Goal: Information Seeking & Learning: Learn about a topic

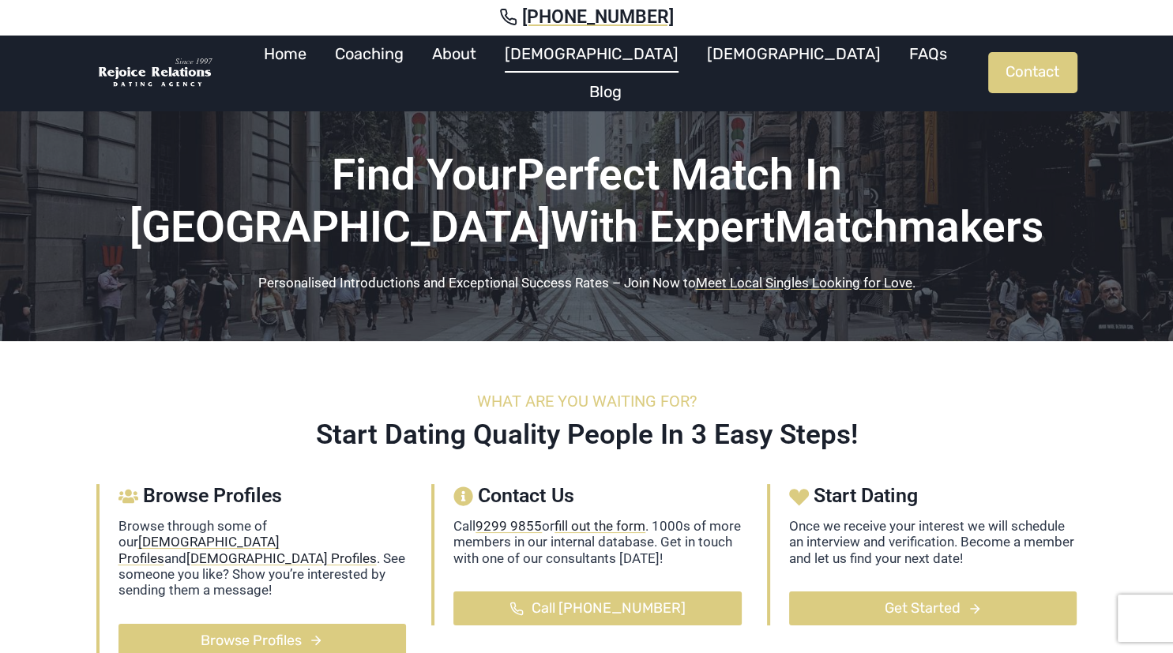
click at [607, 64] on link "[DEMOGRAPHIC_DATA]" at bounding box center [591, 54] width 202 height 38
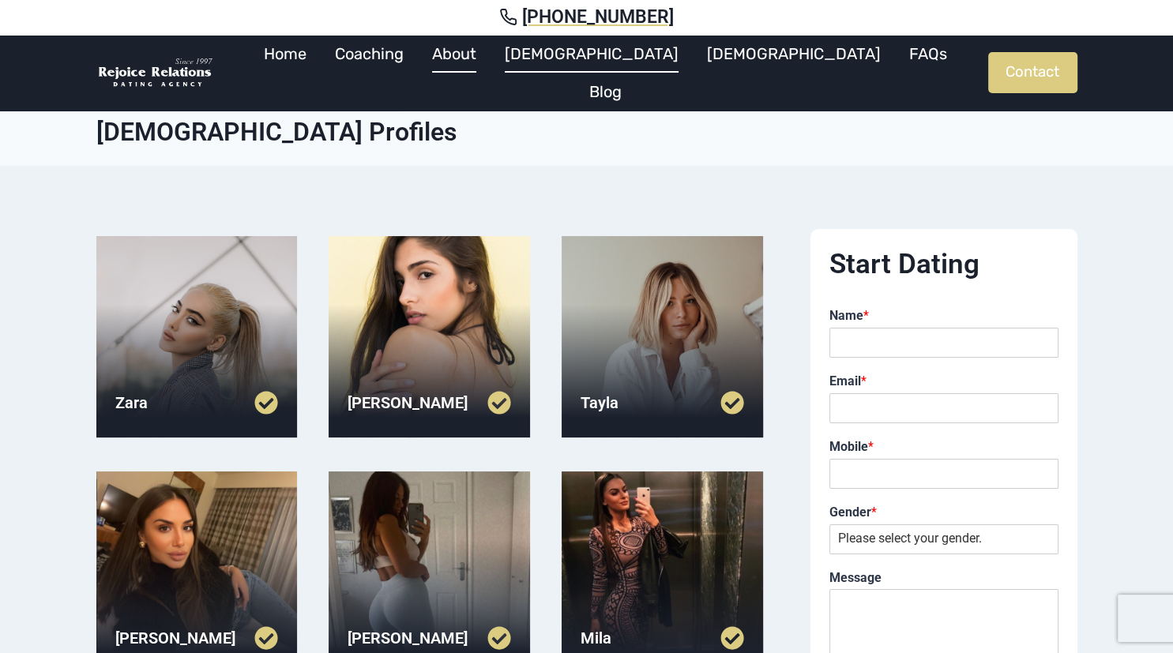
click at [490, 62] on link "About" at bounding box center [454, 54] width 73 height 38
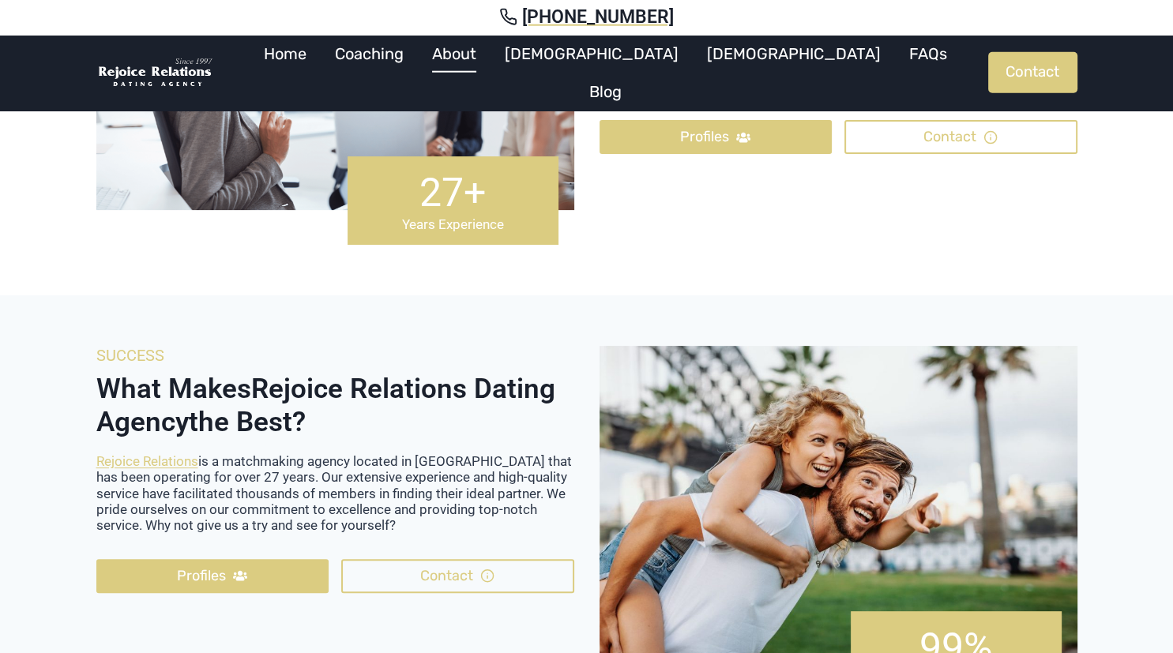
scroll to position [250, 0]
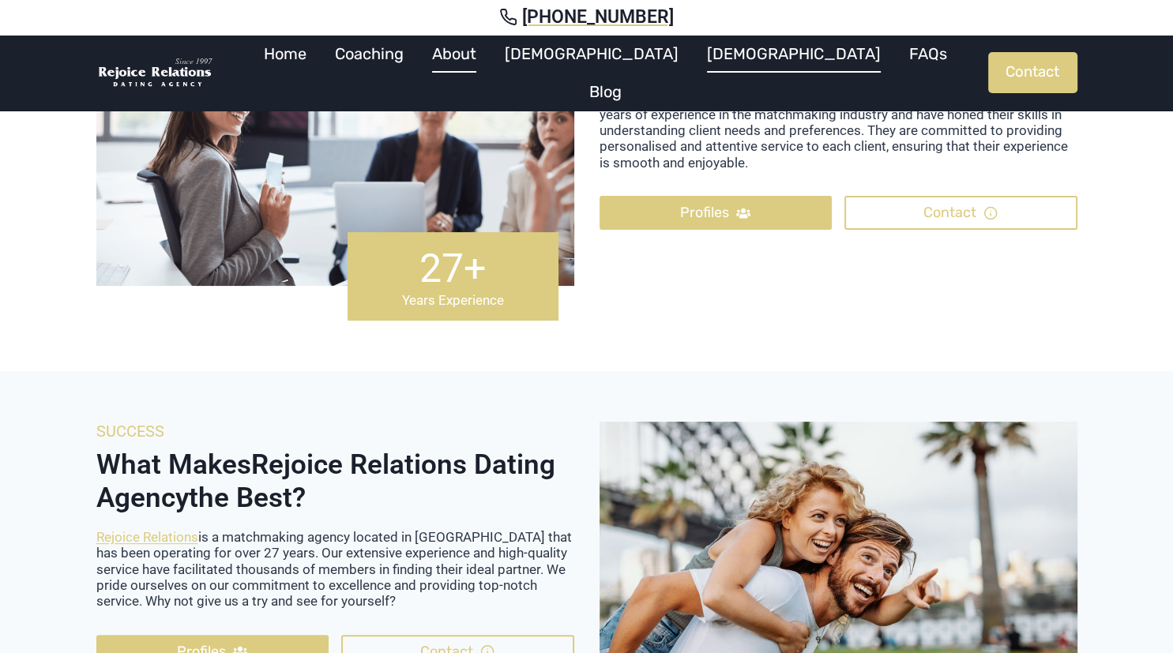
click at [693, 64] on link "[DEMOGRAPHIC_DATA]" at bounding box center [794, 54] width 202 height 38
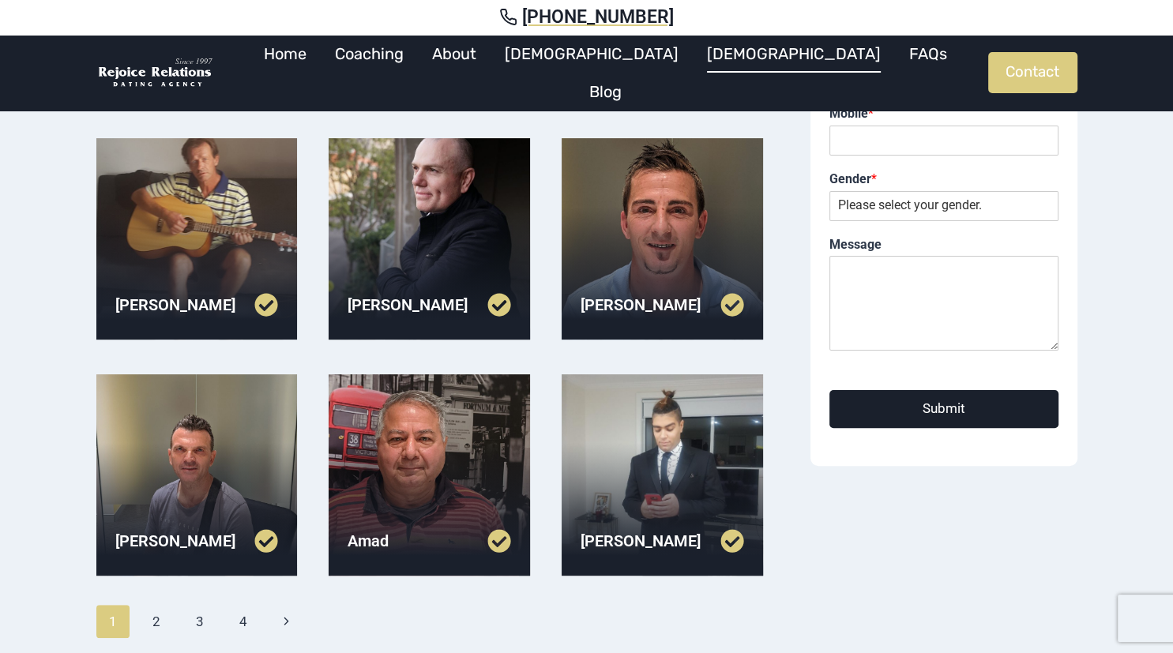
scroll to position [417, 0]
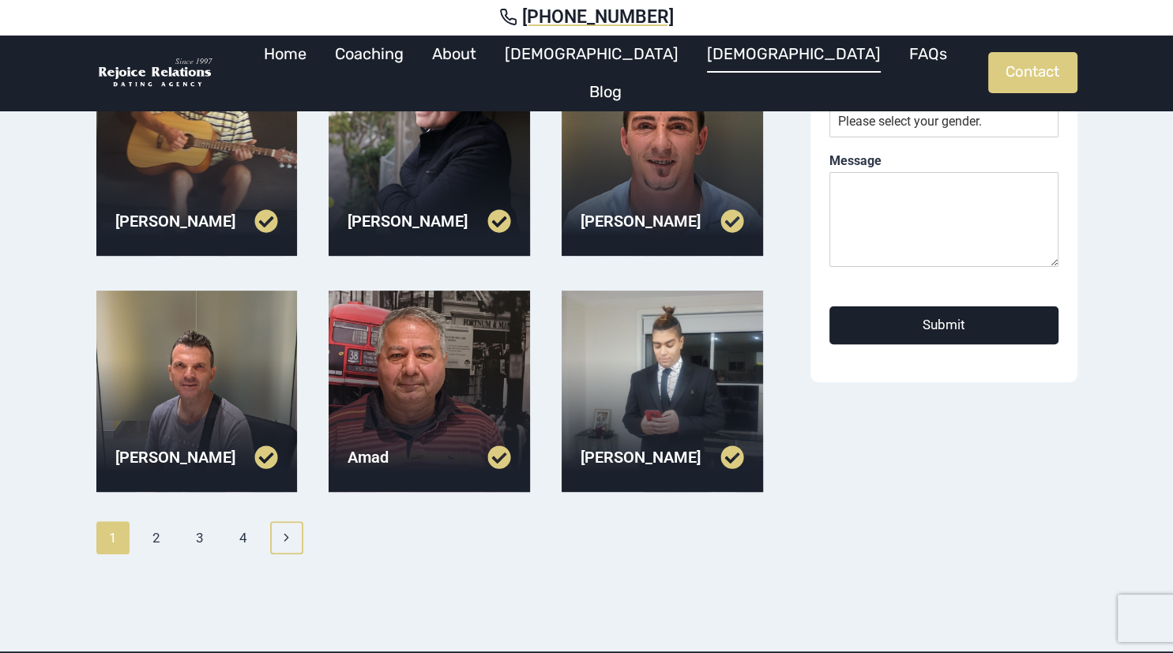
click at [284, 534] on icon "Next" at bounding box center [286, 537] width 13 height 13
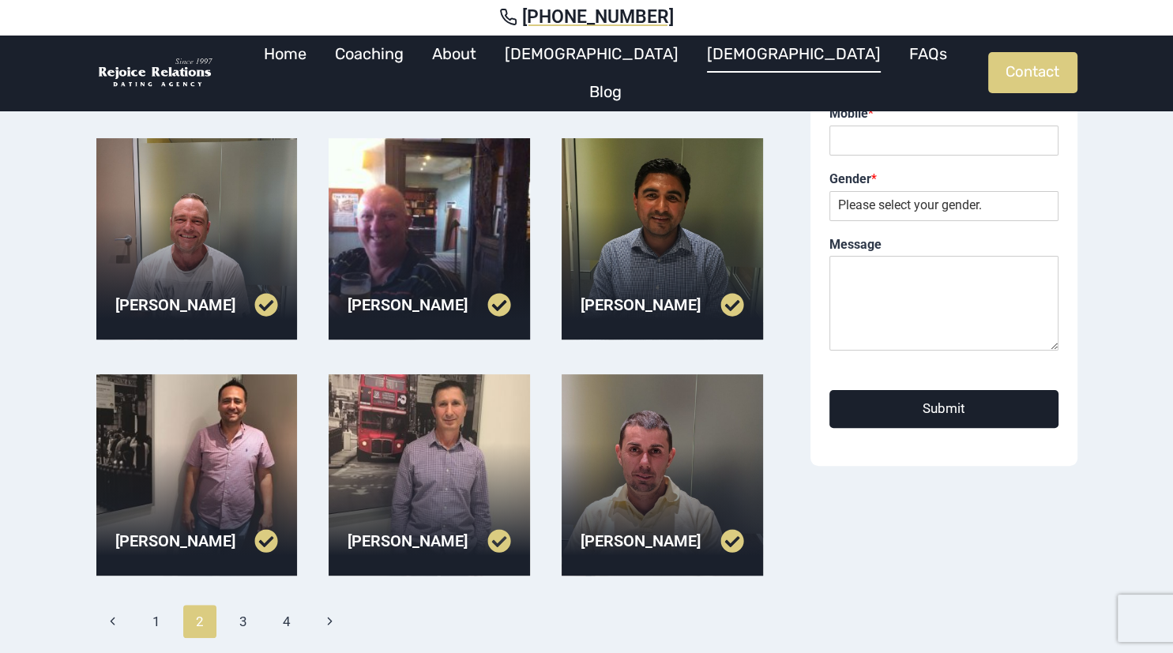
scroll to position [417, 0]
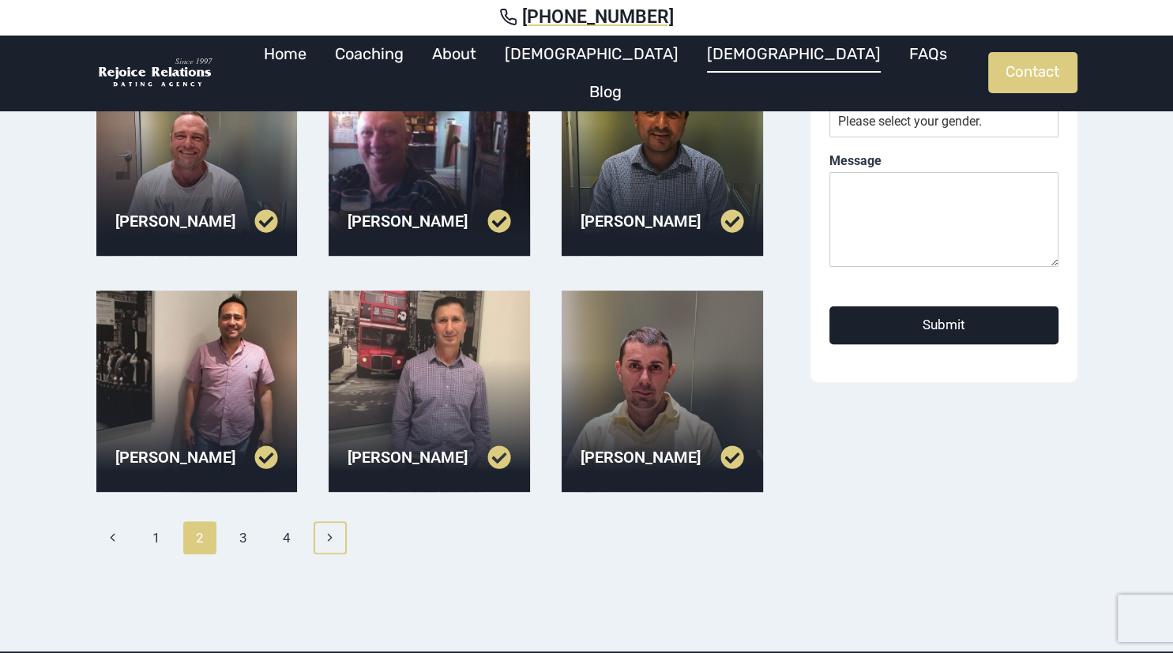
click at [333, 531] on icon "Next" at bounding box center [329, 537] width 13 height 13
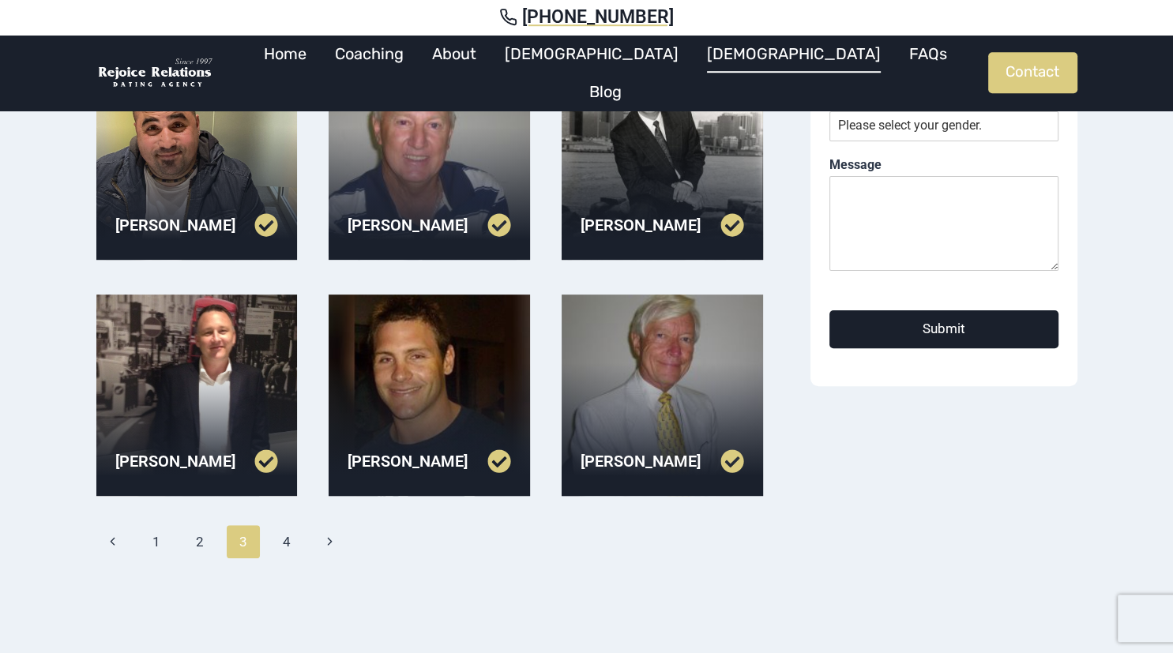
scroll to position [417, 0]
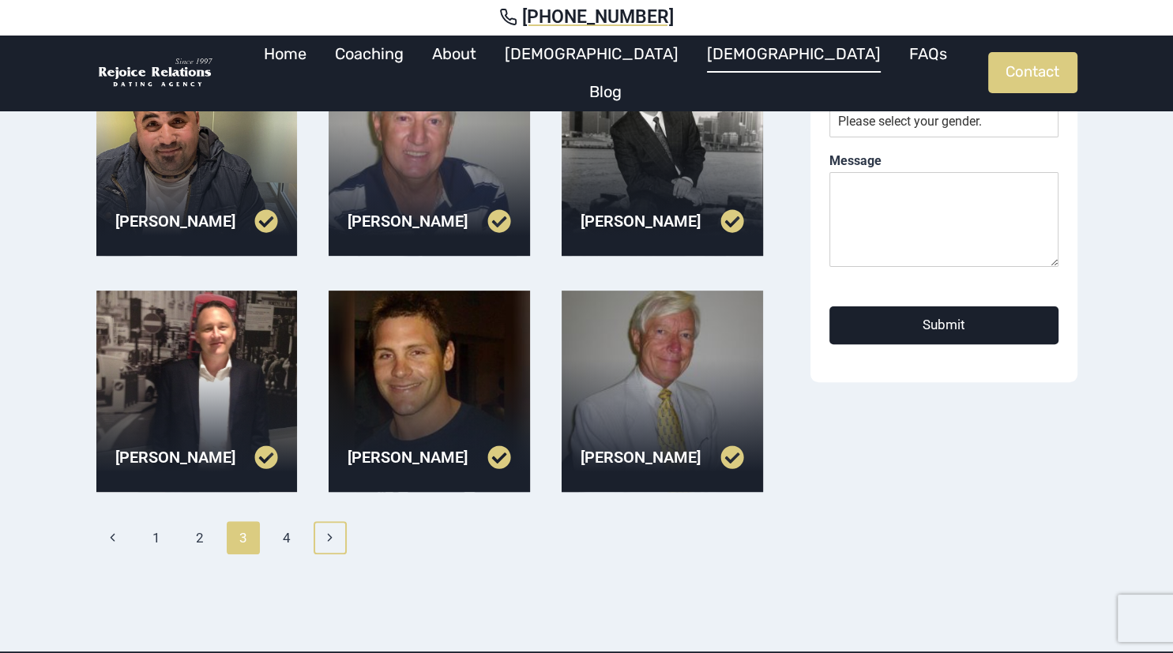
click at [336, 536] on icon "Next" at bounding box center [329, 537] width 13 height 13
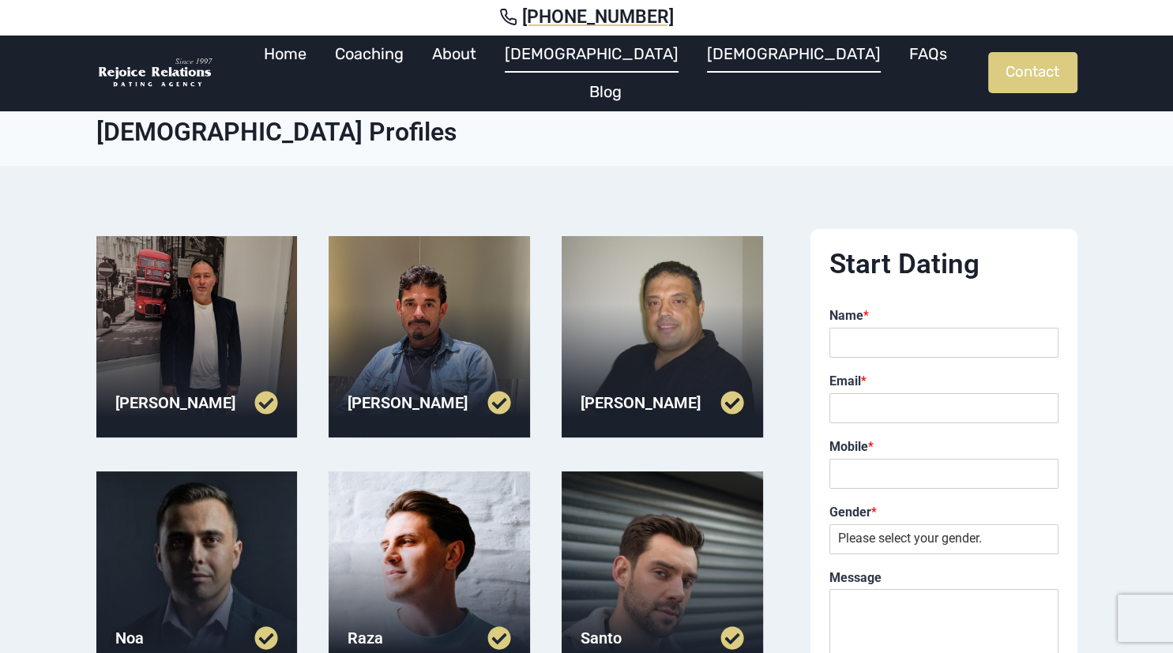
click at [602, 63] on link "[DEMOGRAPHIC_DATA]" at bounding box center [591, 54] width 202 height 38
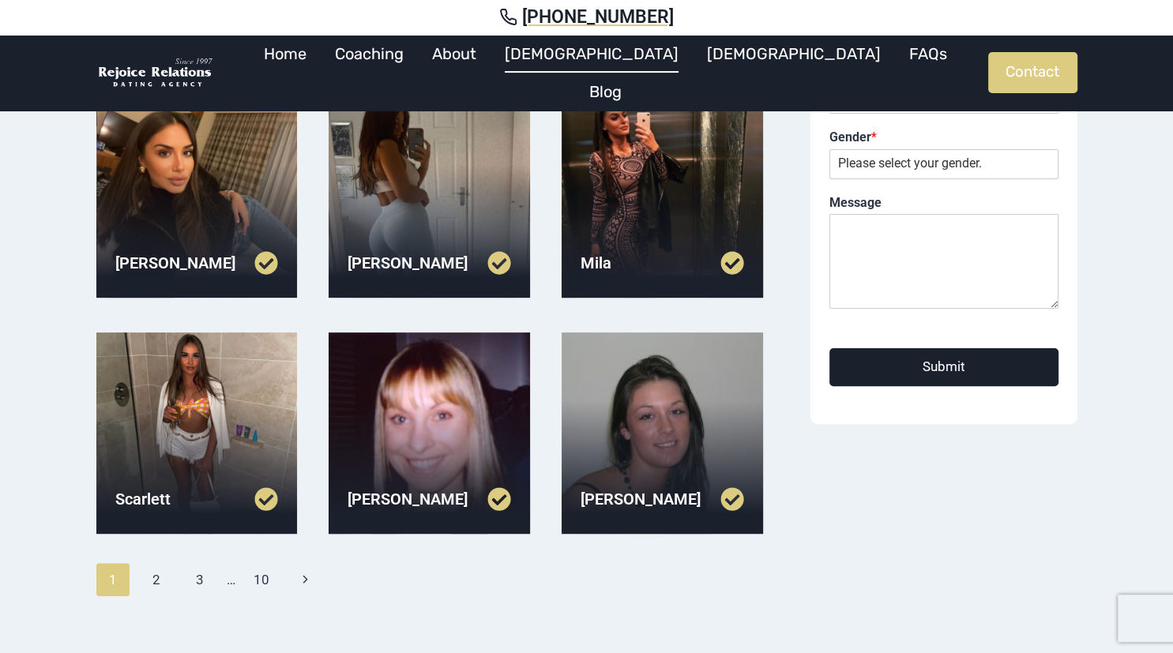
scroll to position [417, 0]
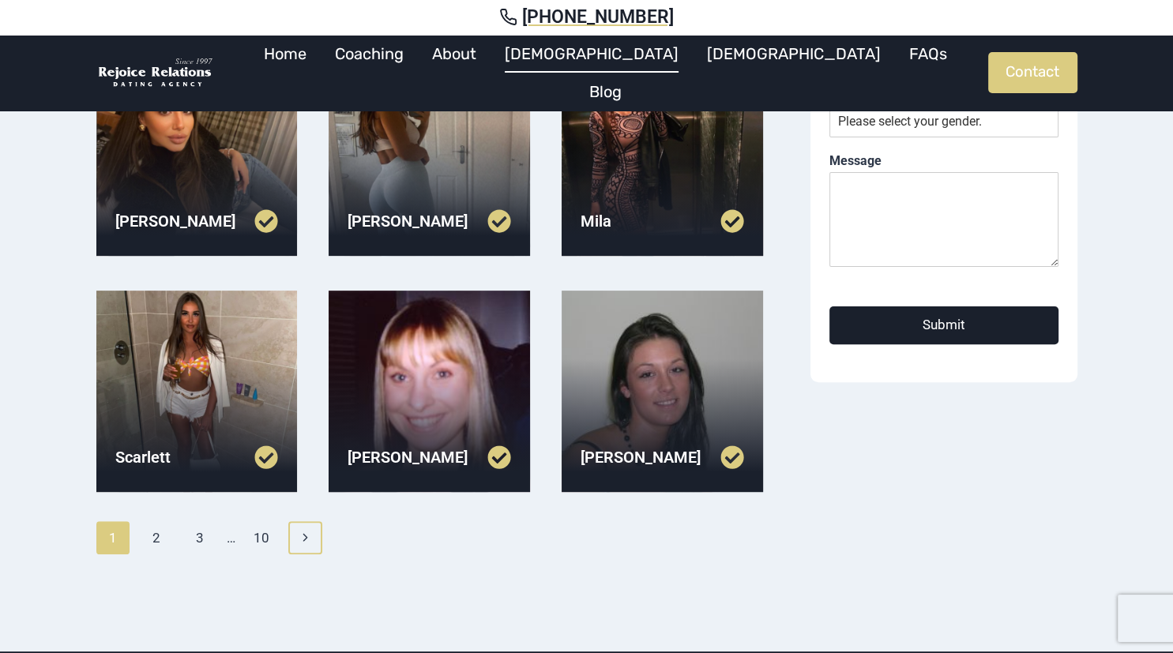
click at [301, 534] on icon "Next" at bounding box center [305, 537] width 13 height 13
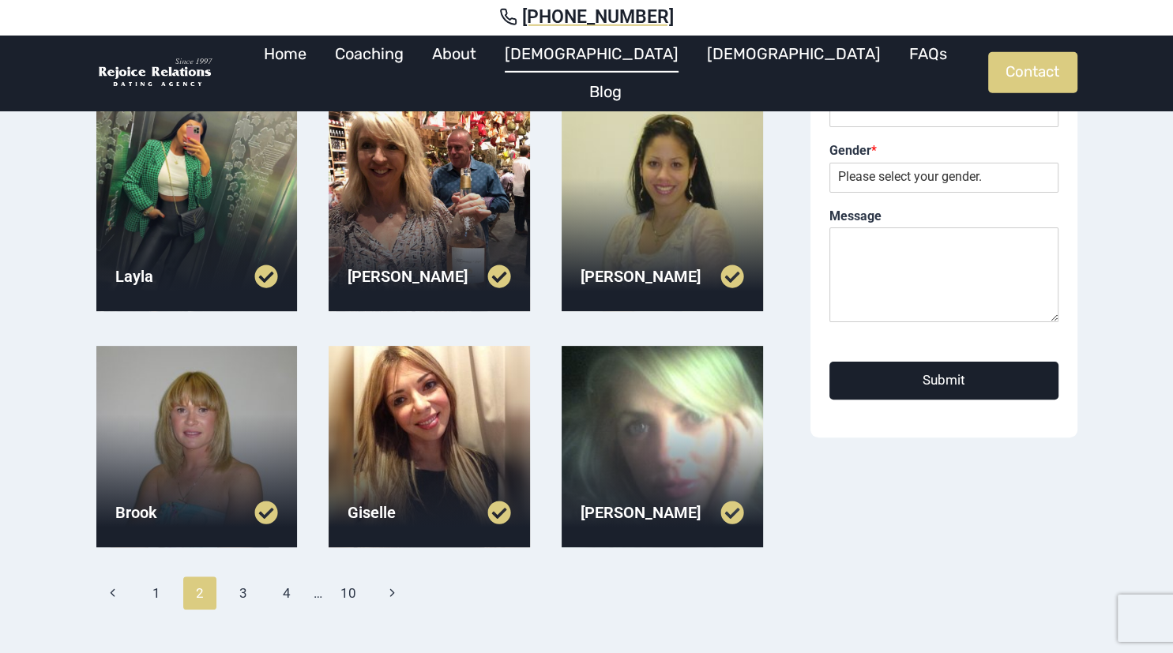
scroll to position [417, 0]
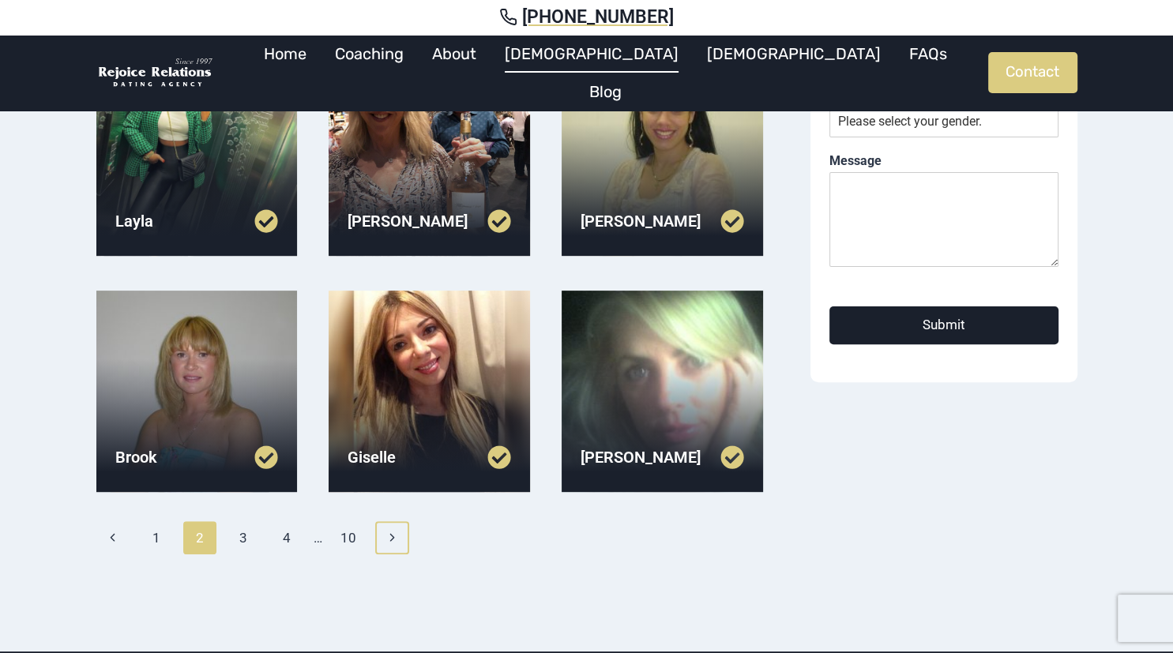
click at [389, 534] on icon "Next" at bounding box center [391, 537] width 13 height 13
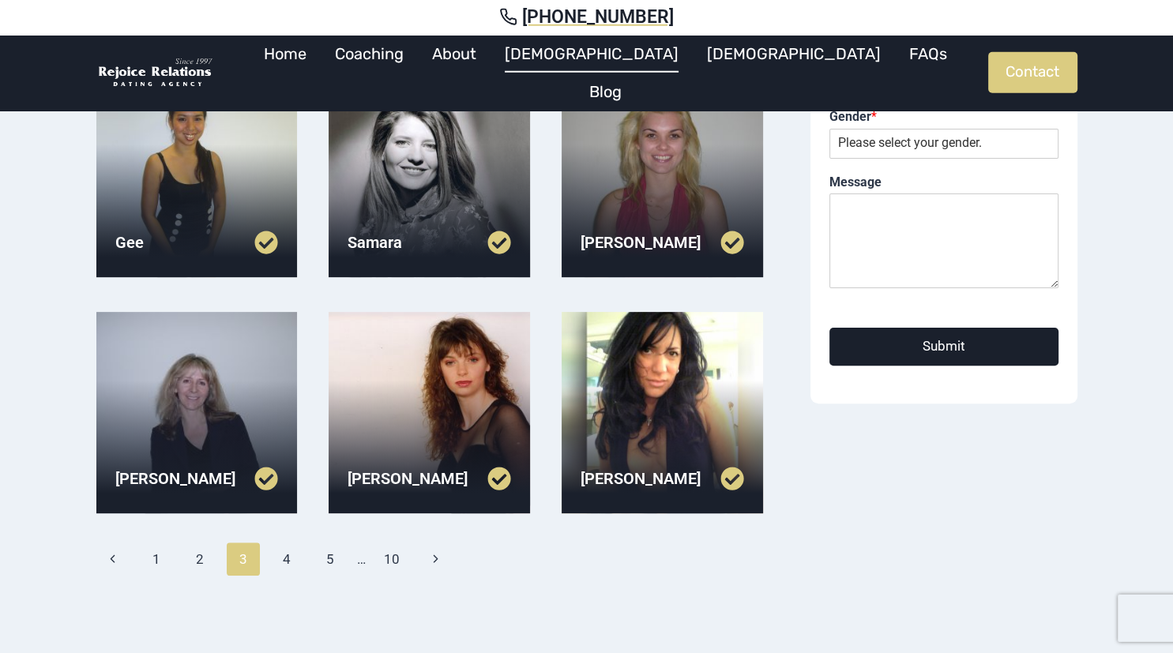
scroll to position [417, 0]
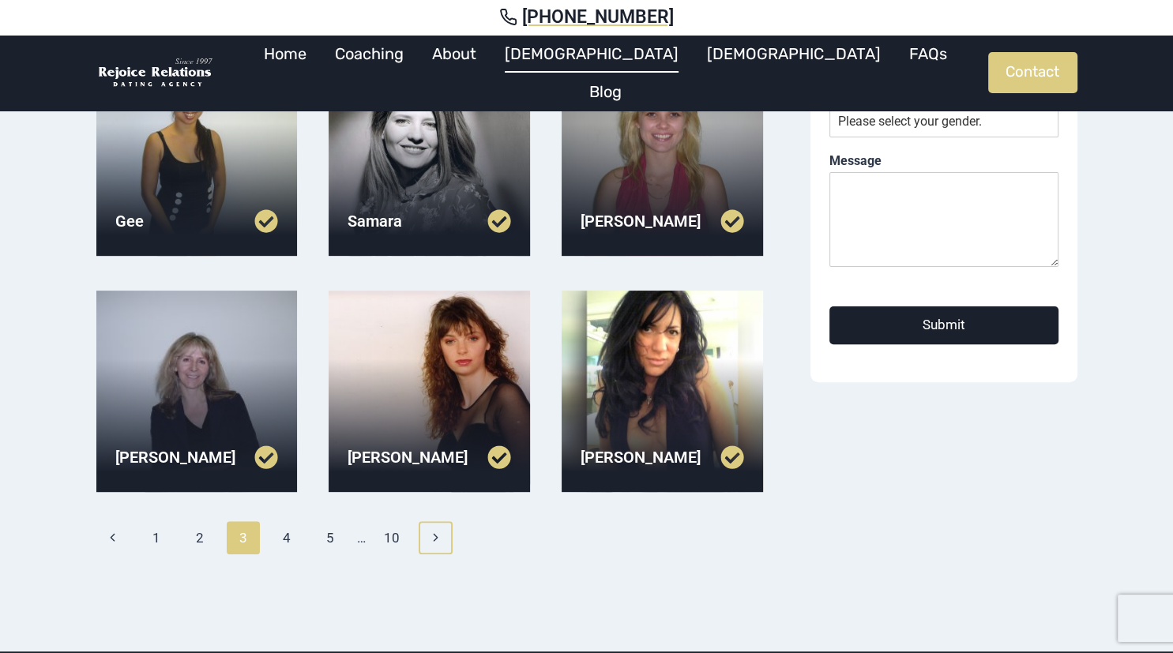
click at [434, 536] on icon "Next" at bounding box center [435, 537] width 13 height 13
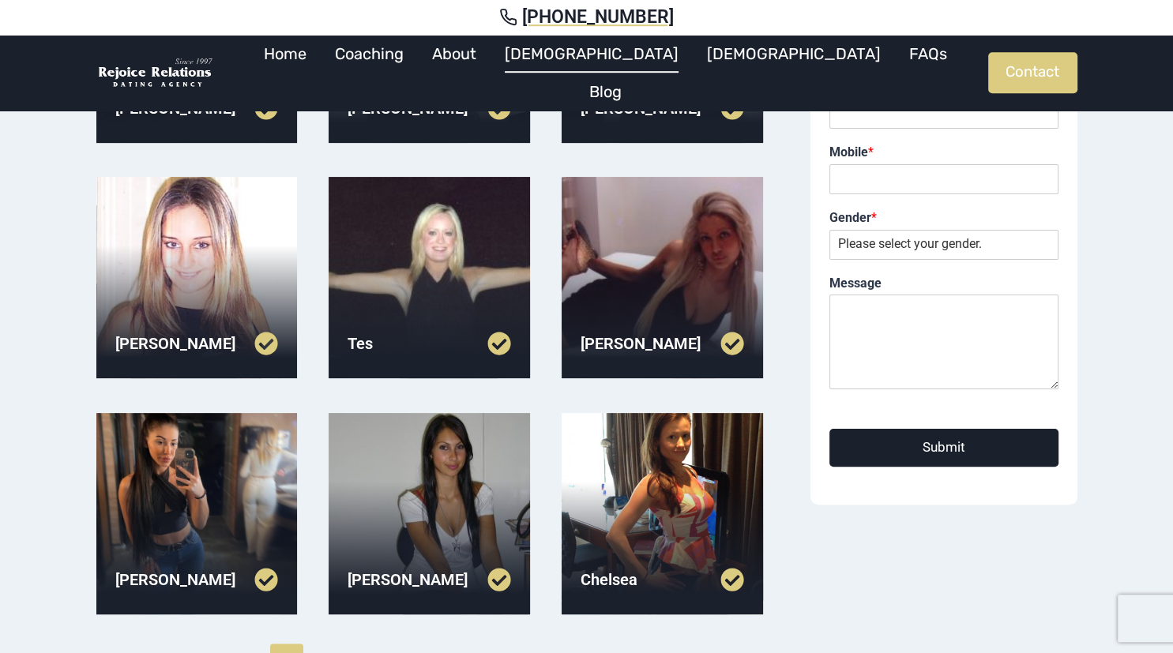
scroll to position [333, 0]
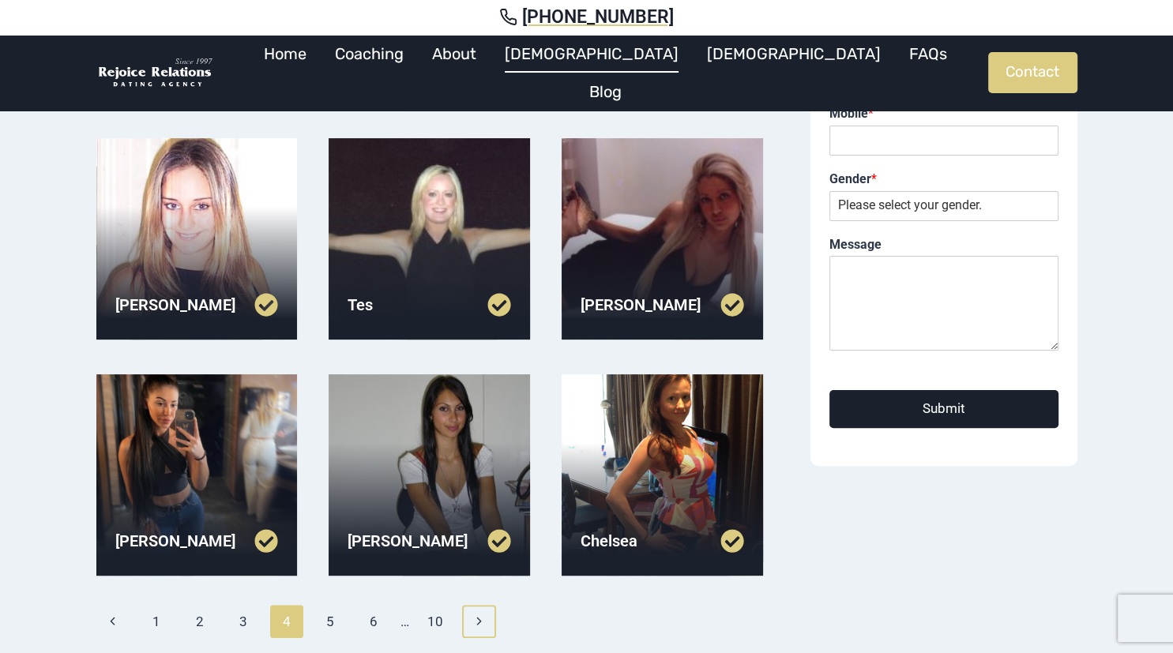
click at [478, 627] on link "Next Page Next" at bounding box center [479, 621] width 34 height 33
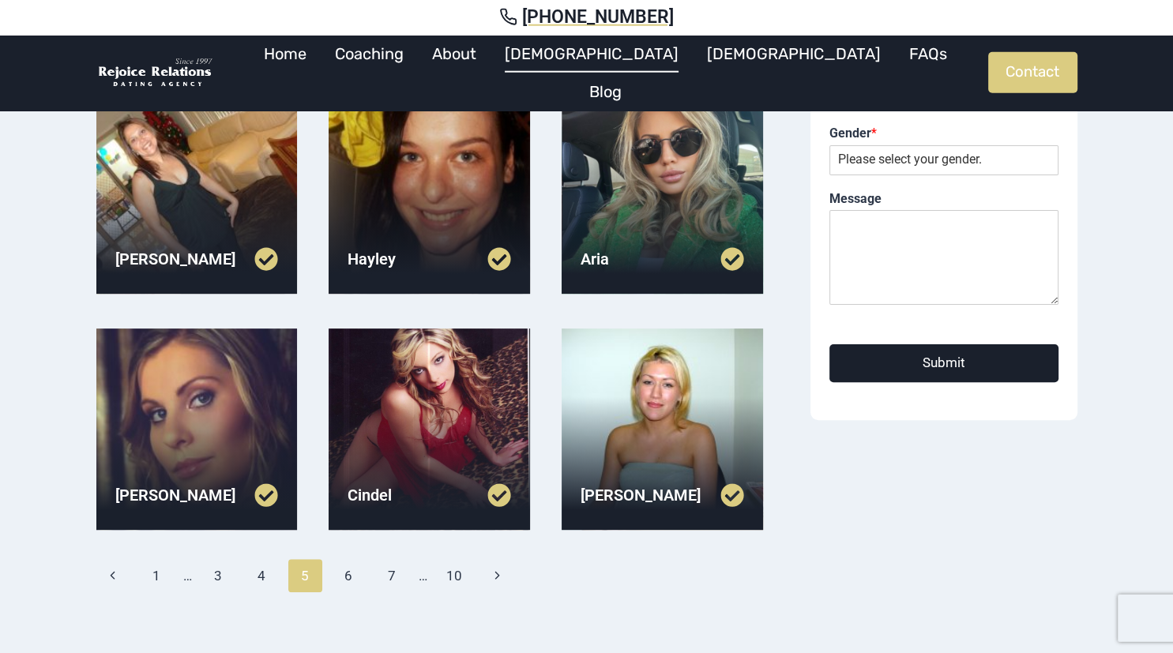
scroll to position [417, 0]
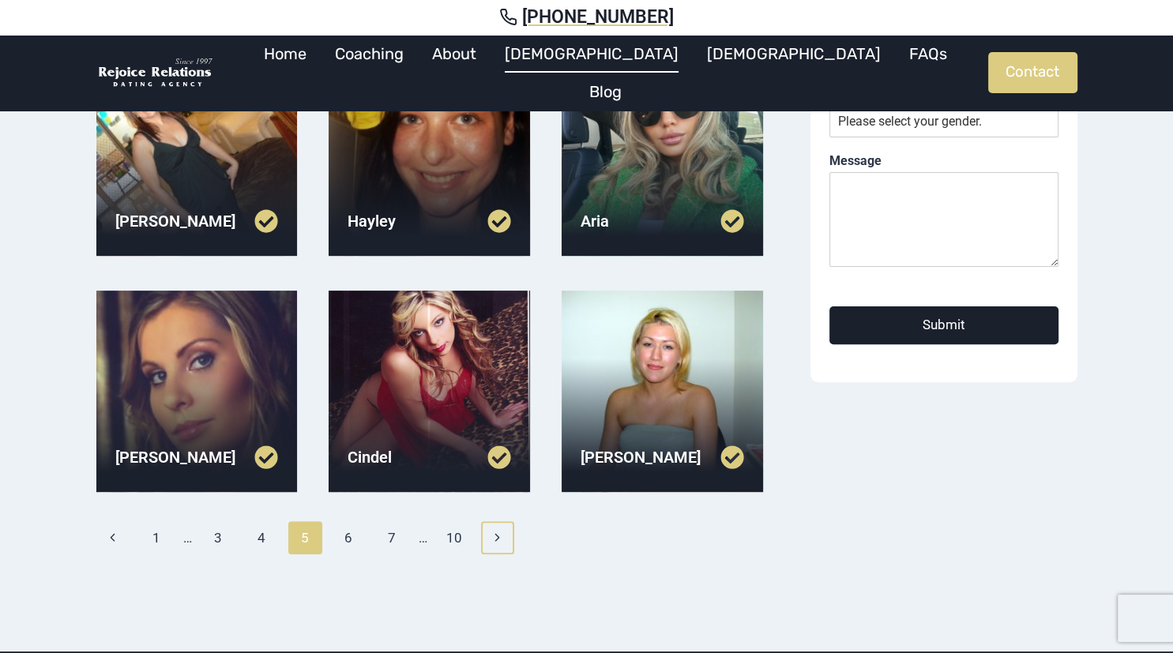
click at [498, 532] on icon "Next" at bounding box center [496, 537] width 13 height 13
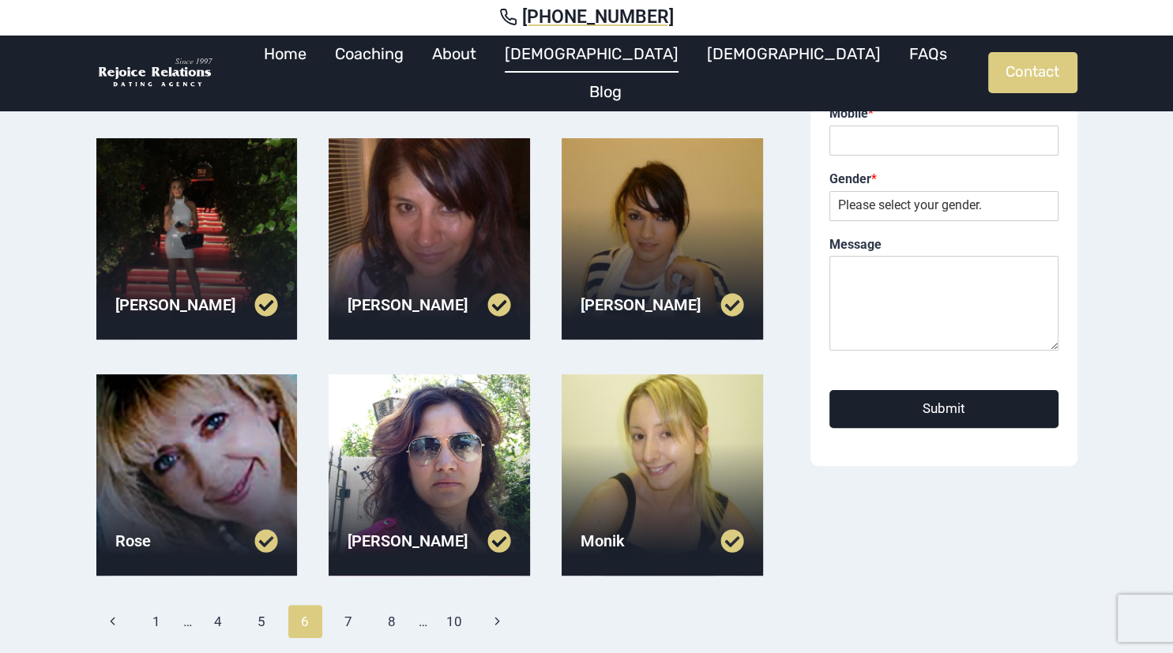
scroll to position [417, 0]
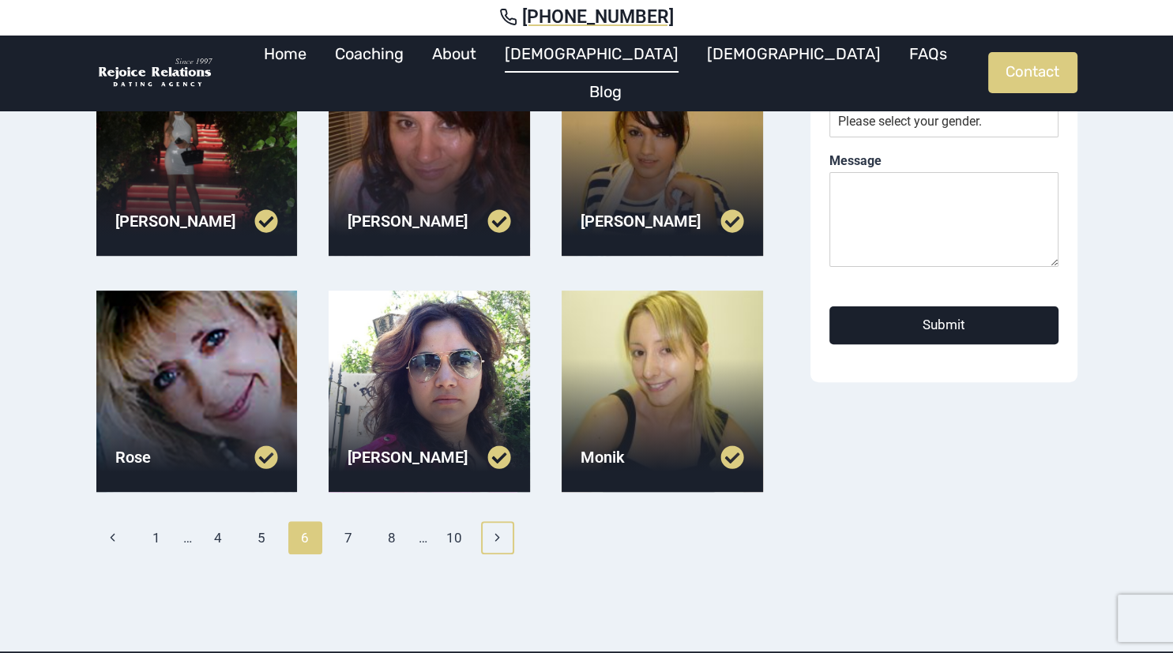
click at [499, 544] on icon "Next" at bounding box center [496, 537] width 13 height 13
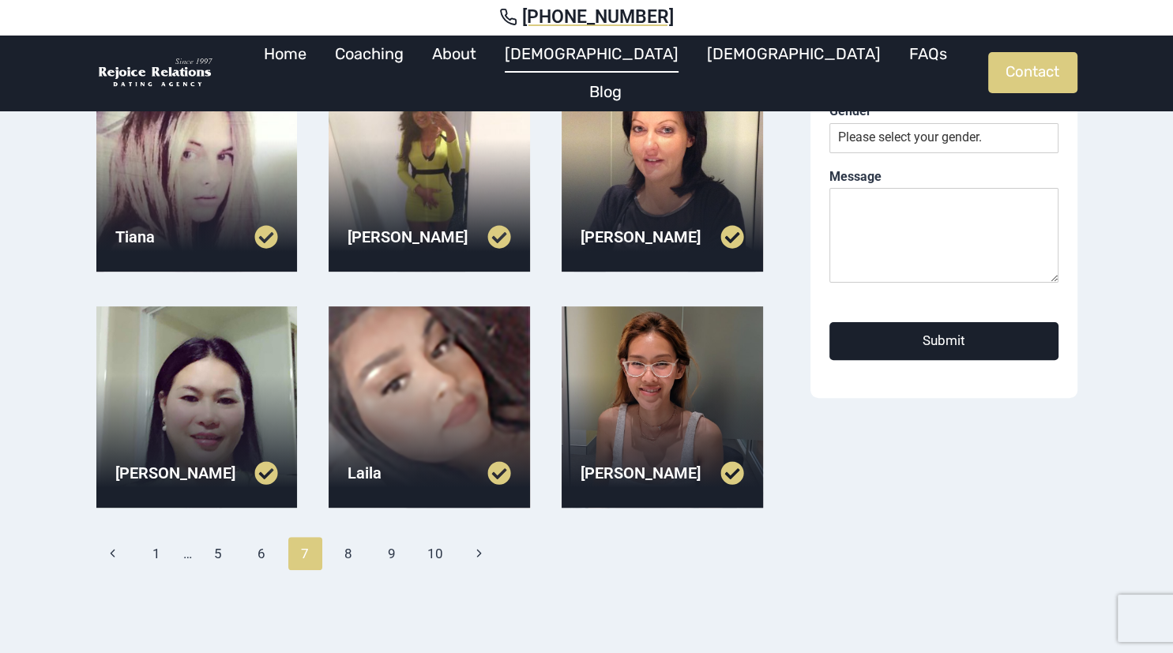
scroll to position [417, 0]
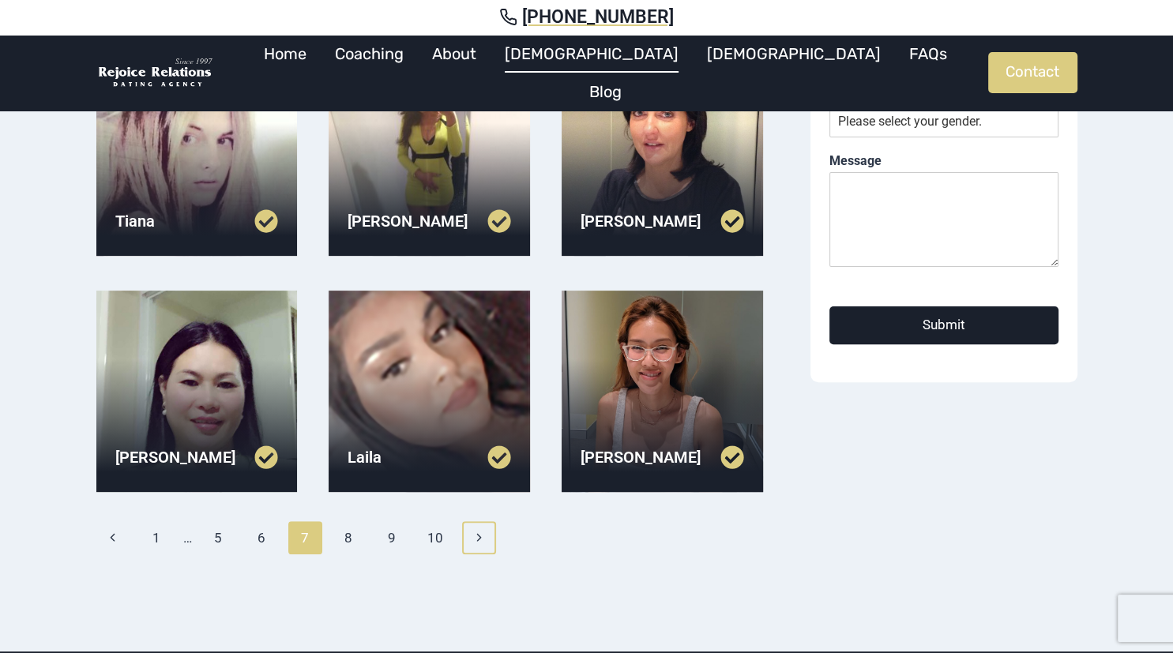
click at [479, 534] on icon "Next" at bounding box center [478, 537] width 13 height 13
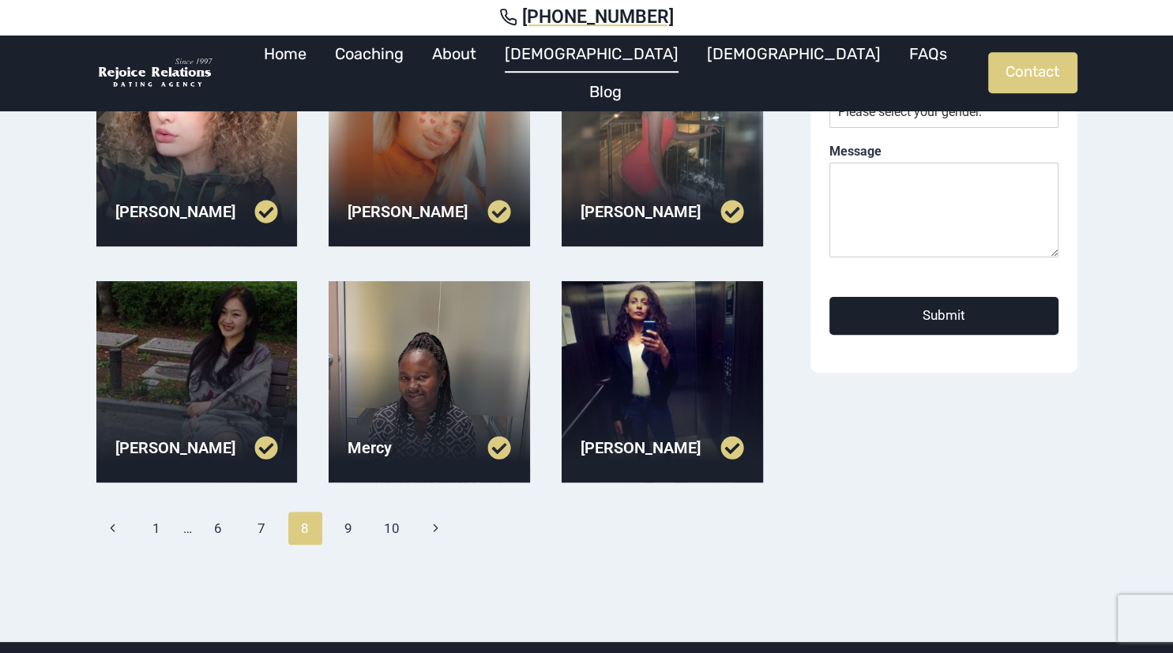
scroll to position [500, 0]
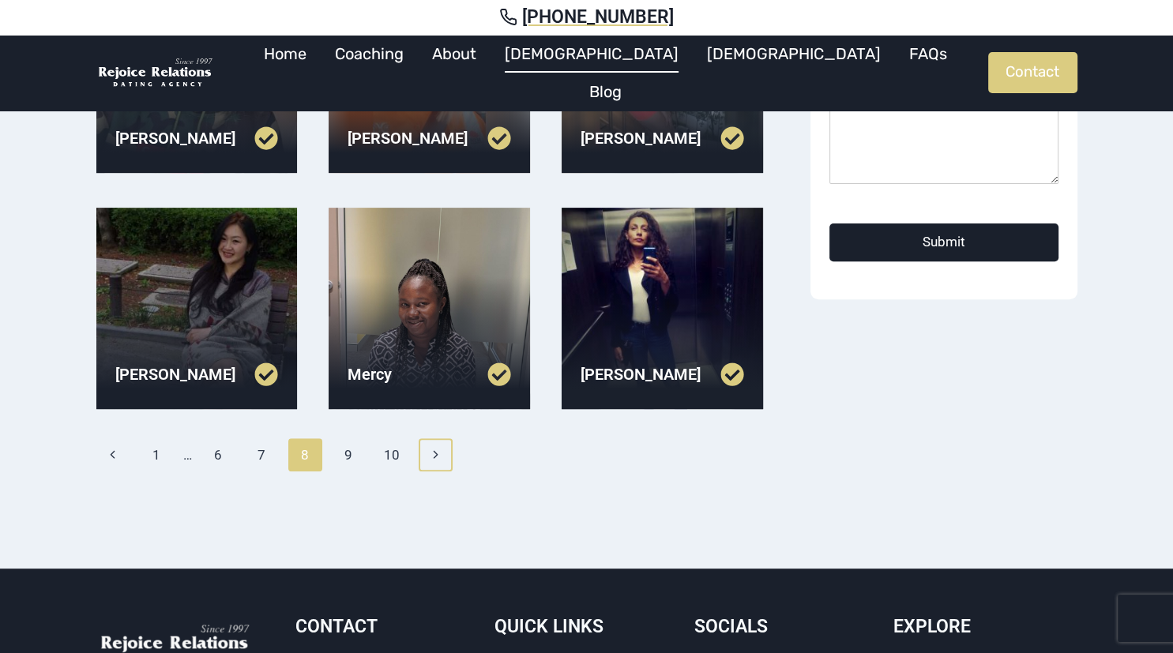
click at [434, 448] on icon "Next" at bounding box center [435, 454] width 13 height 13
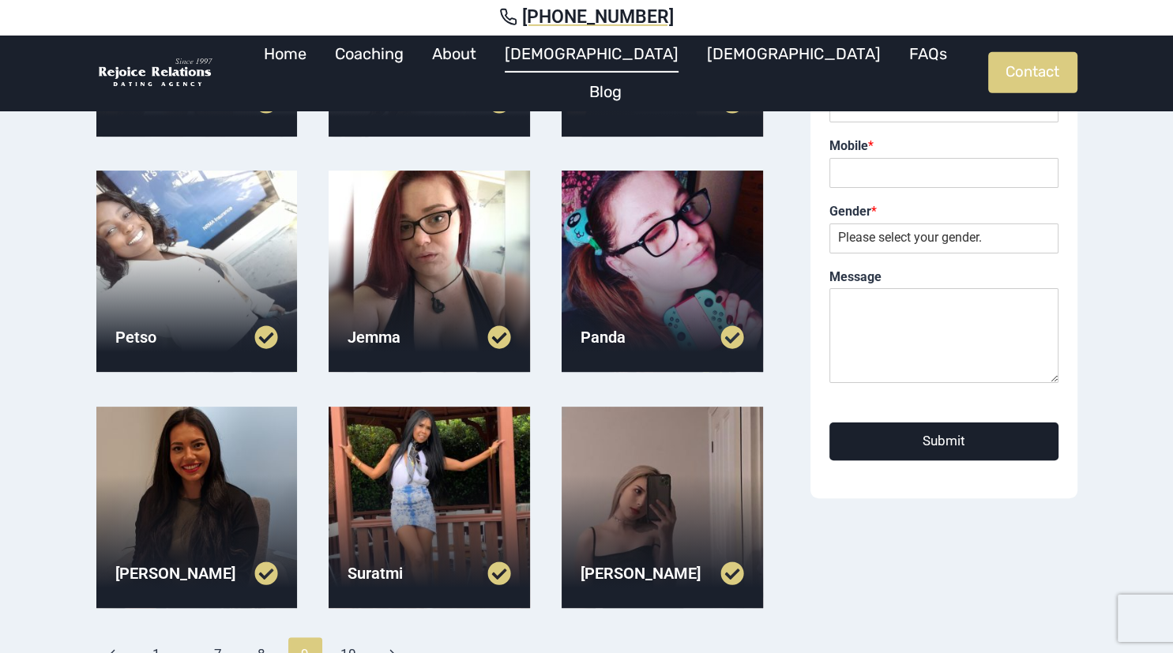
scroll to position [333, 0]
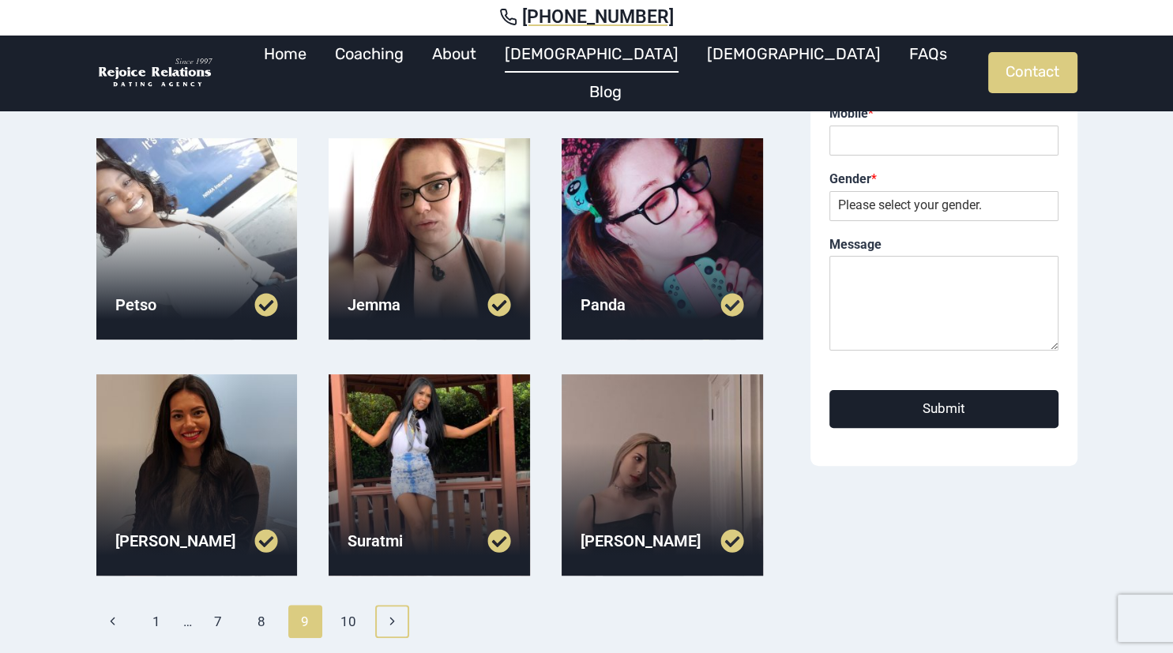
click at [389, 621] on icon "Next" at bounding box center [391, 620] width 13 height 13
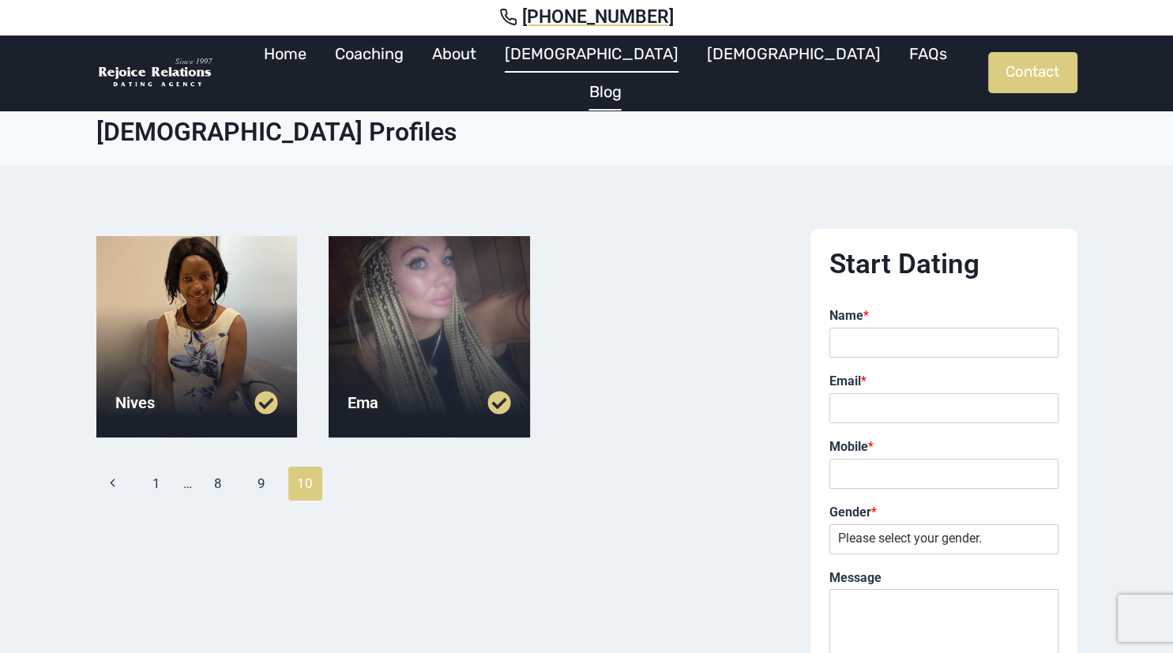
click at [636, 73] on link "Blog" at bounding box center [605, 92] width 61 height 38
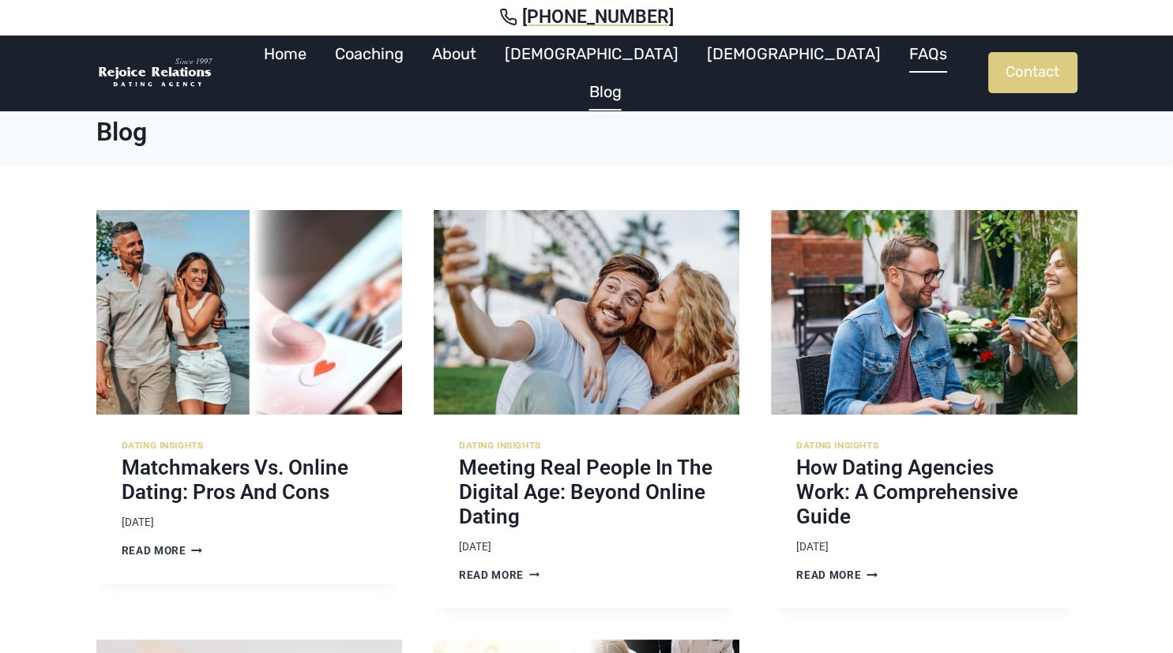
click at [895, 65] on link "FAQs" at bounding box center [928, 54] width 66 height 38
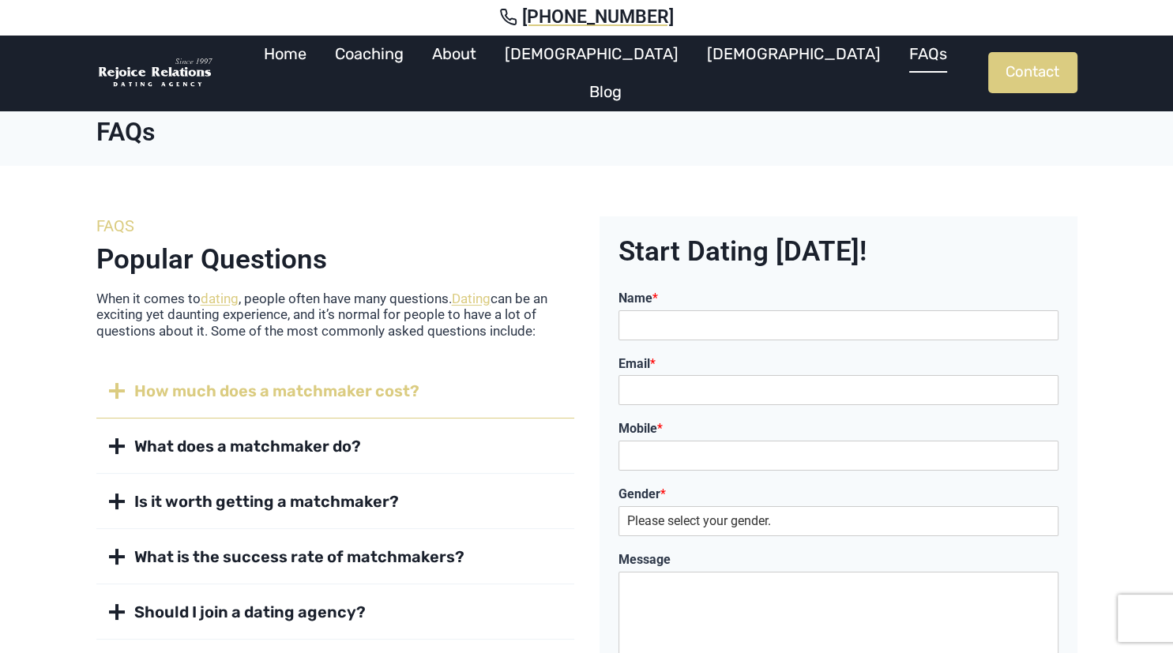
click at [365, 389] on span "How much does a matchmaker cost?" at bounding box center [276, 391] width 285 height 22
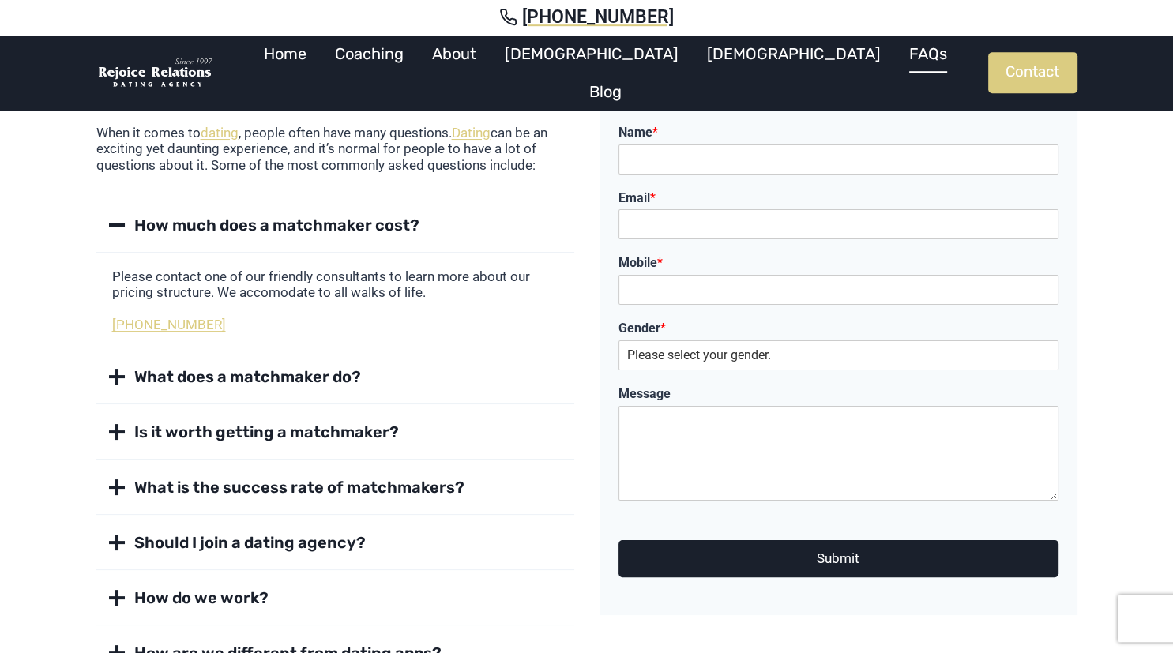
scroll to position [167, 0]
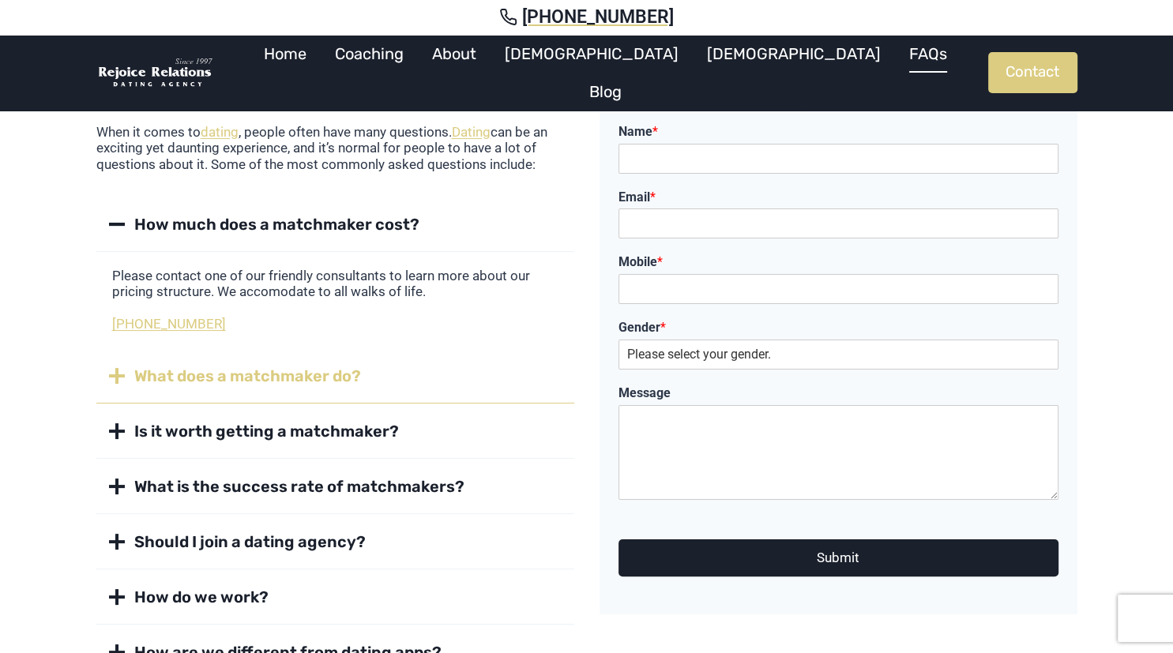
click at [325, 374] on span "What does a matchmaker do?" at bounding box center [247, 376] width 227 height 22
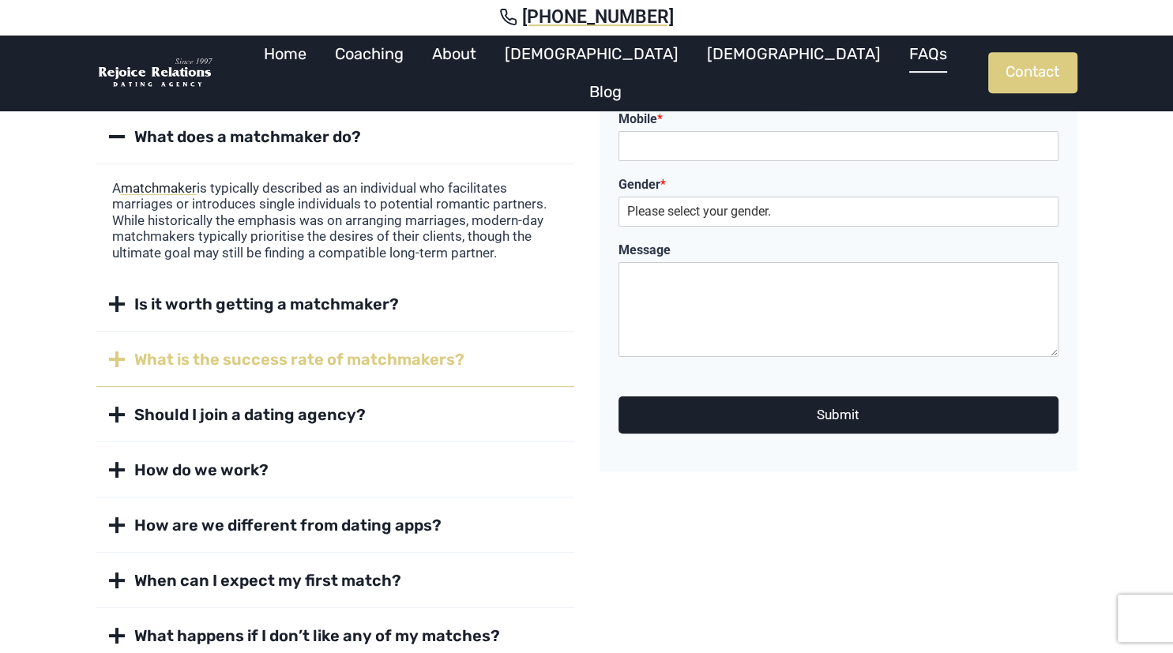
scroll to position [333, 0]
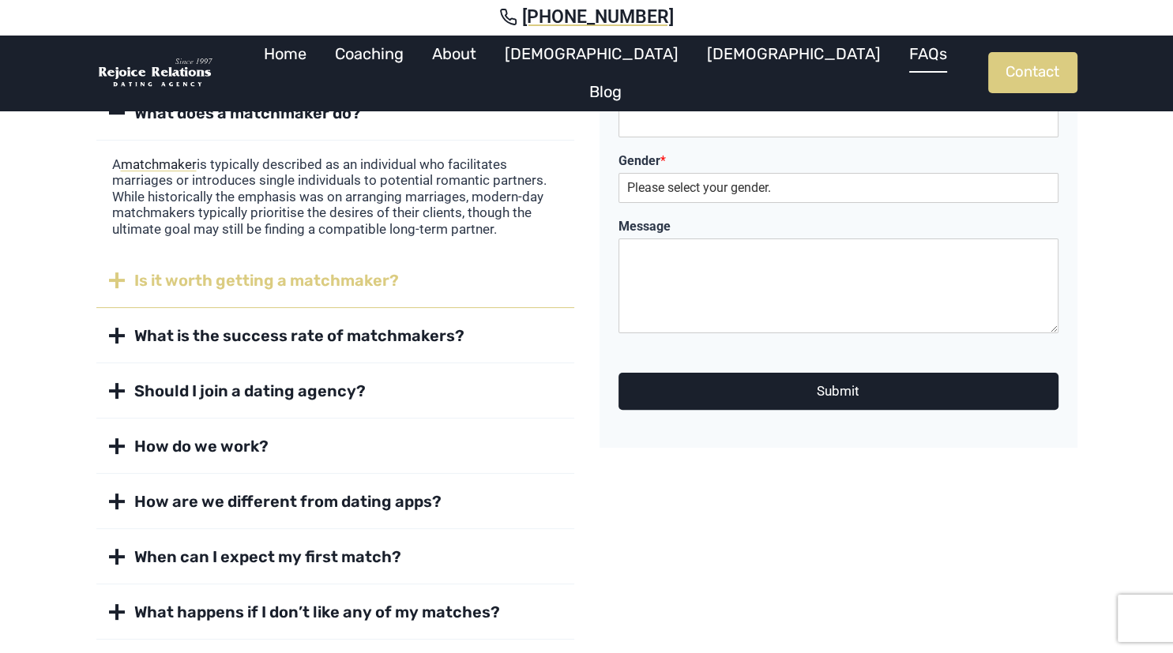
click at [315, 276] on span "Is it worth getting a matchmaker?" at bounding box center [266, 280] width 265 height 22
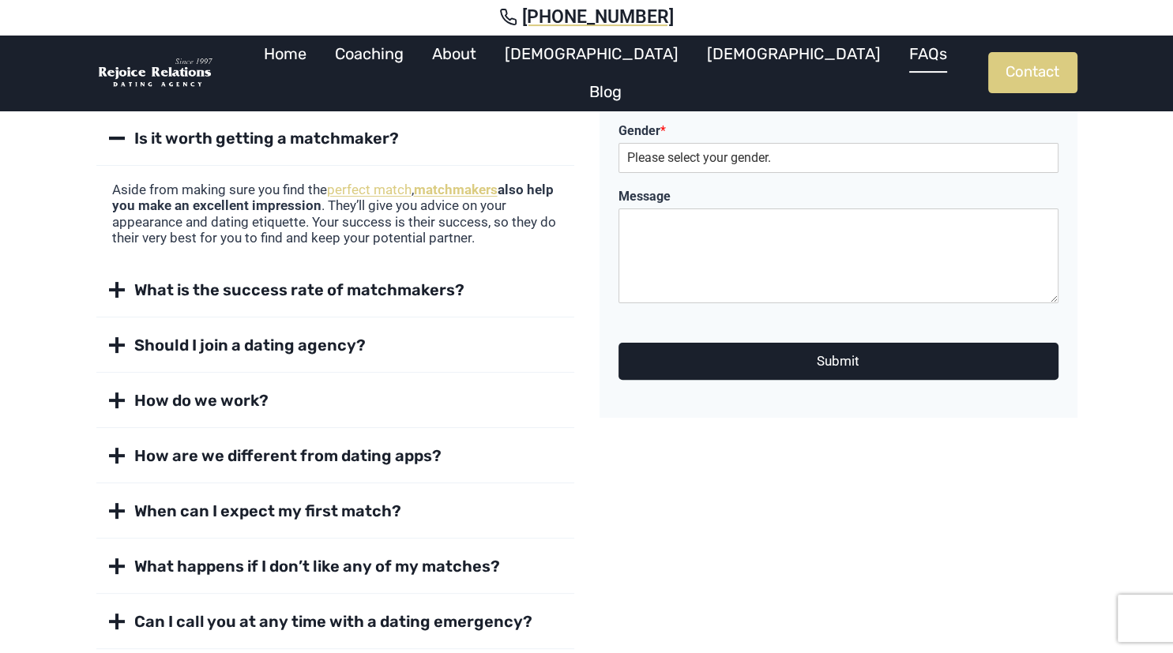
scroll to position [417, 0]
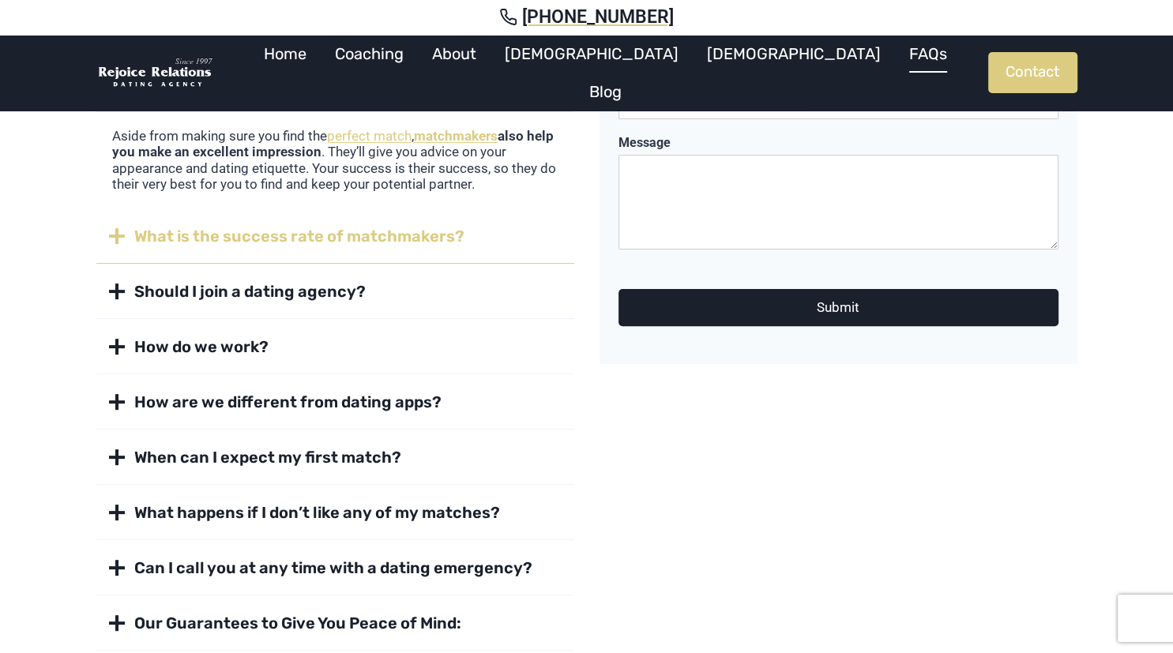
click at [325, 235] on span "What is the success rate of matchmakers?" at bounding box center [299, 236] width 330 height 22
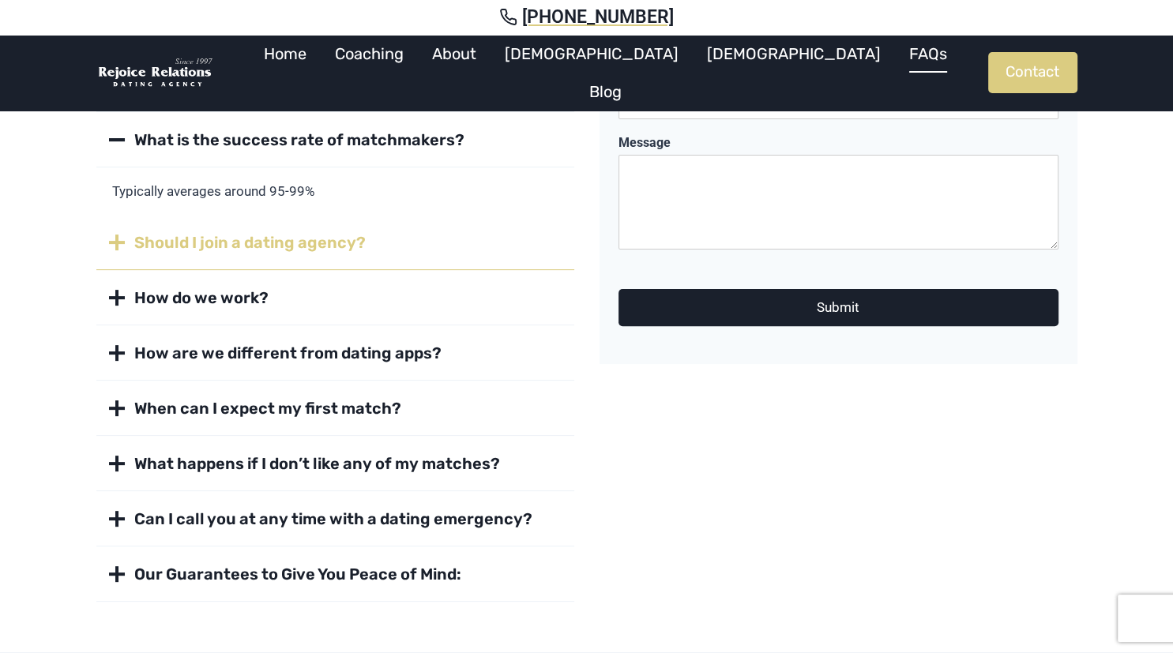
click at [311, 242] on span "Should I join a dating agency?" at bounding box center [249, 242] width 231 height 22
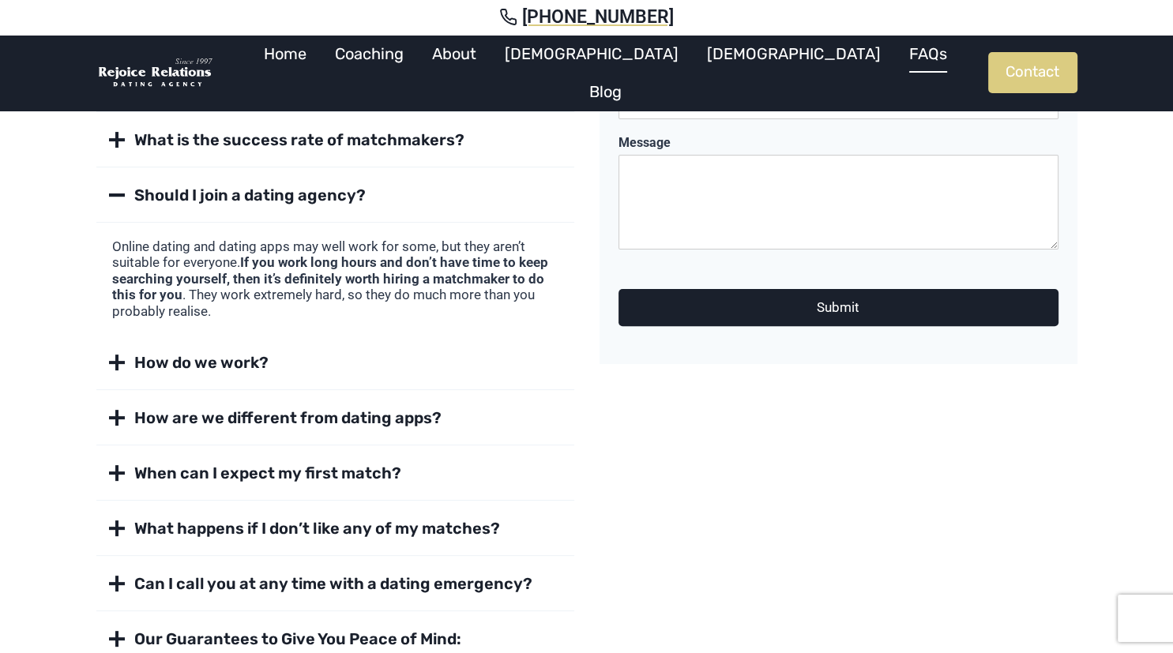
scroll to position [500, 0]
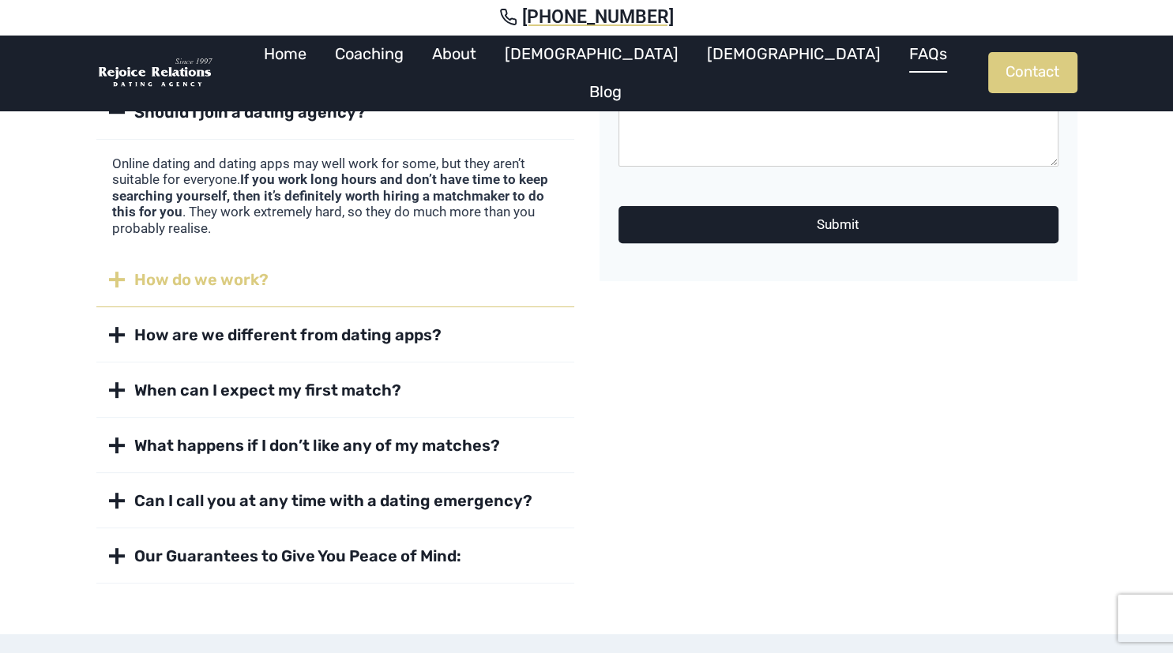
click at [248, 280] on strong "How do we work?" at bounding box center [201, 279] width 134 height 19
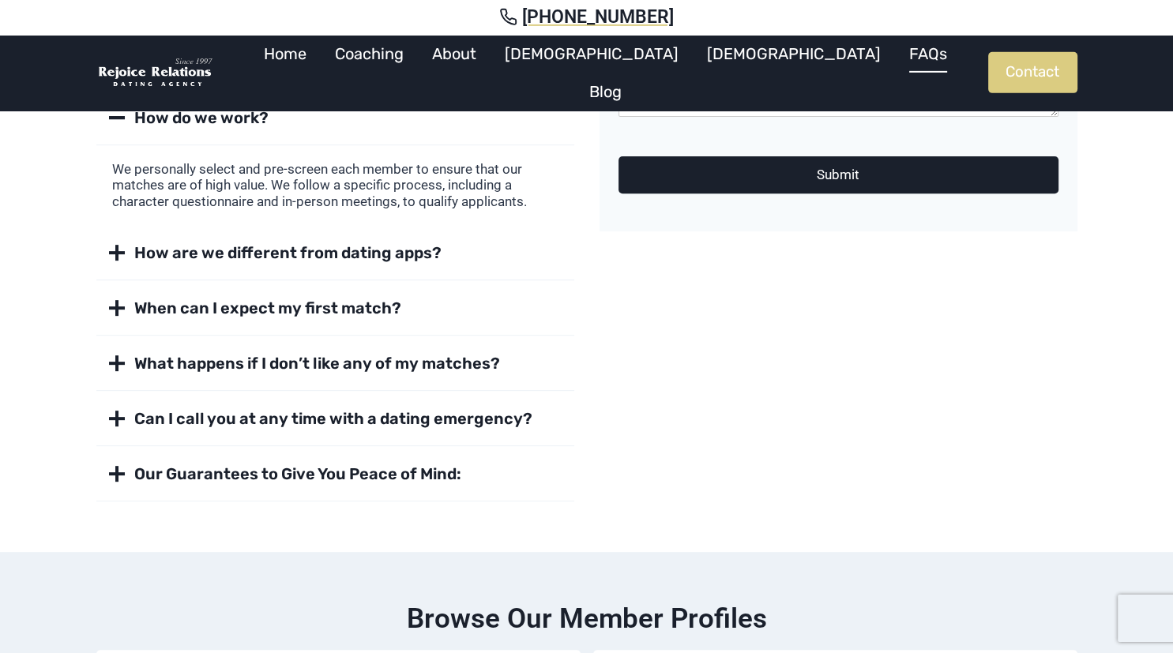
scroll to position [584, 0]
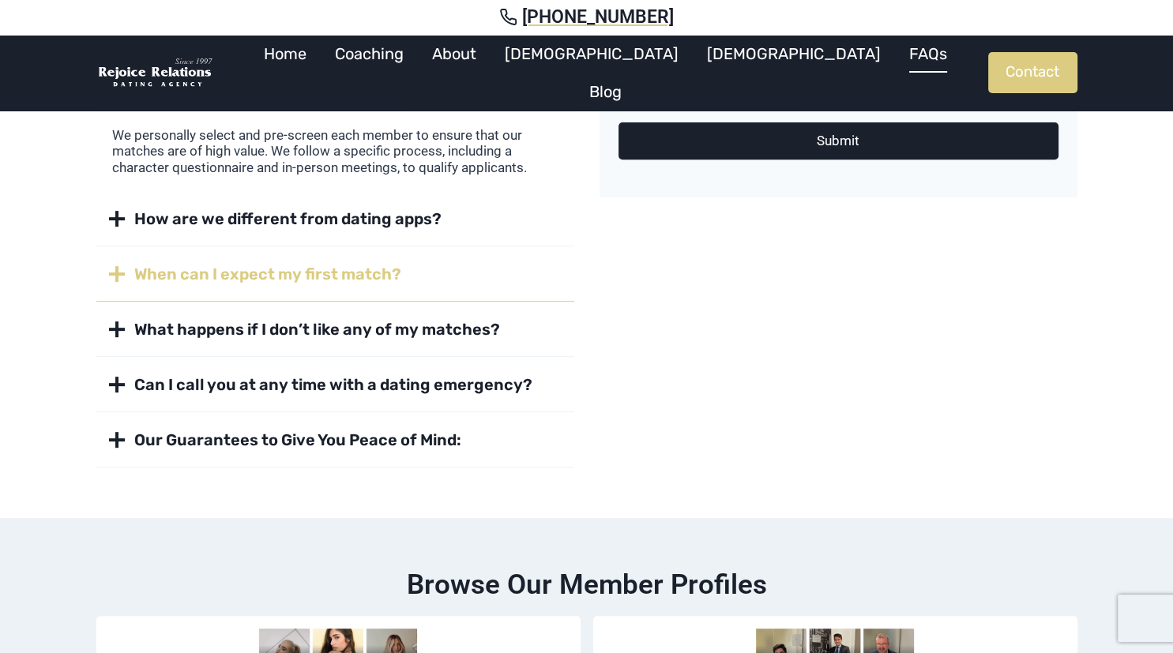
click at [328, 270] on strong "When can I expect my first match?" at bounding box center [267, 274] width 267 height 19
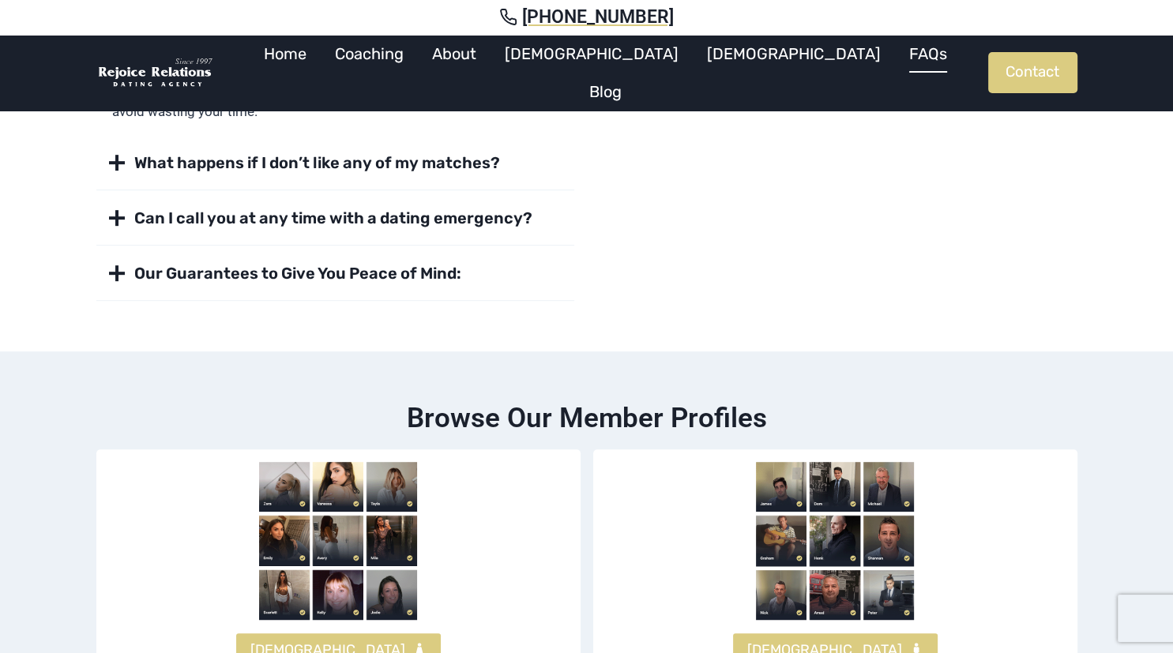
scroll to position [667, 0]
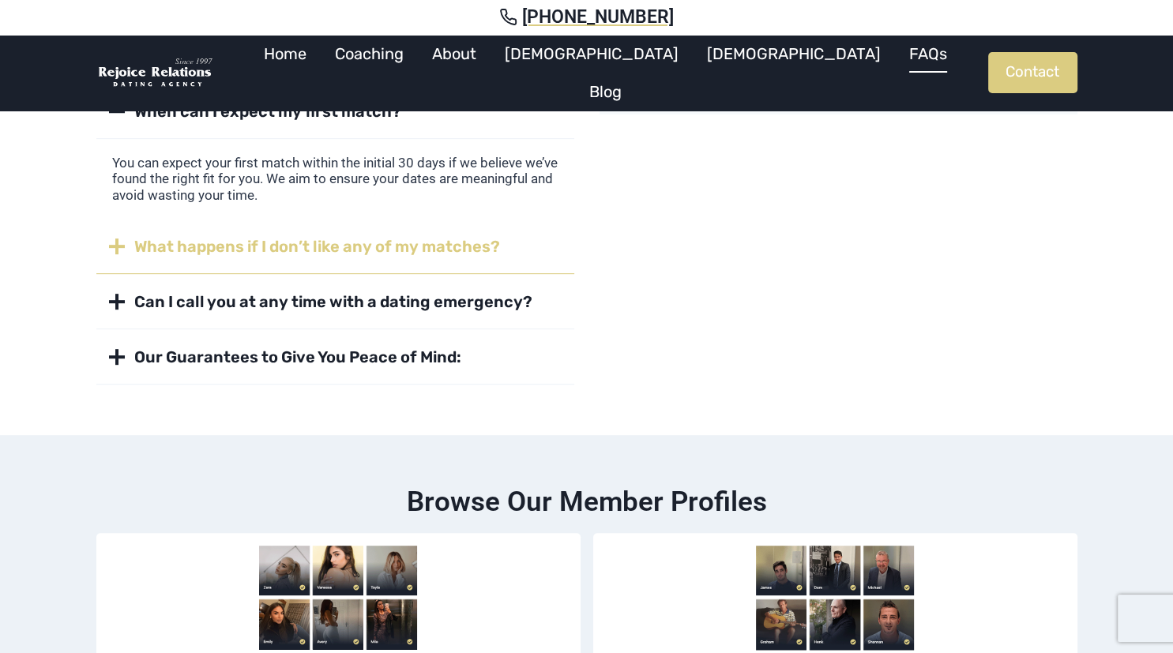
click at [437, 249] on strong "What happens if I don’t like any of my matches?" at bounding box center [317, 246] width 366 height 19
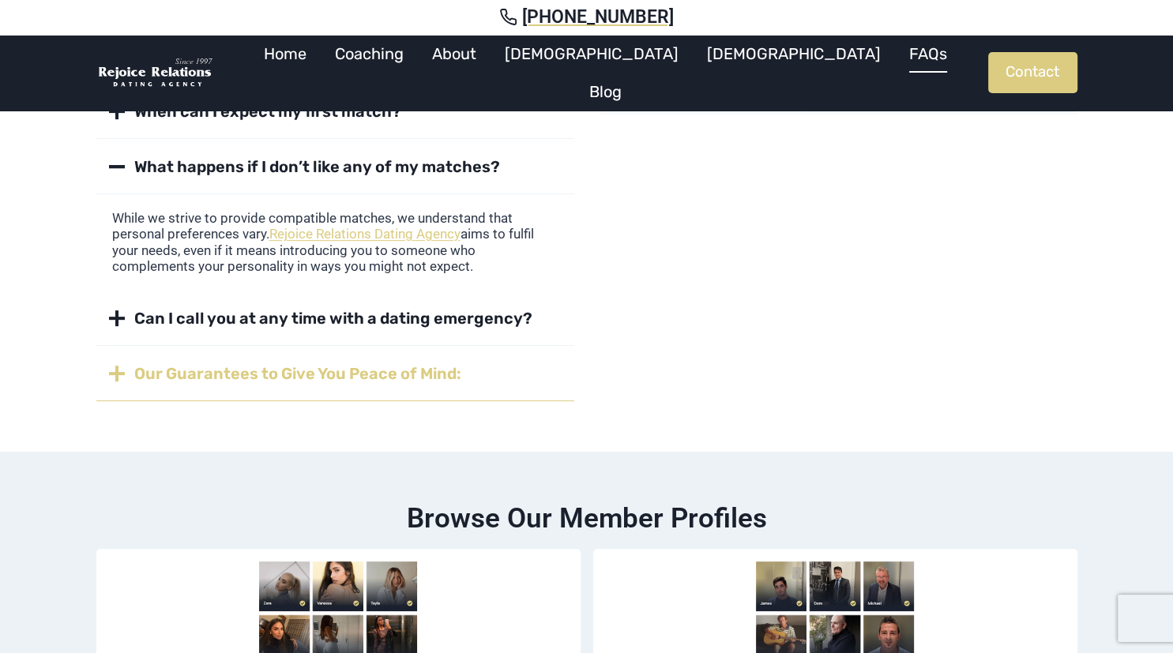
click at [408, 370] on strong "Our Guarantees to Give You Peace of Mind:" at bounding box center [297, 373] width 327 height 19
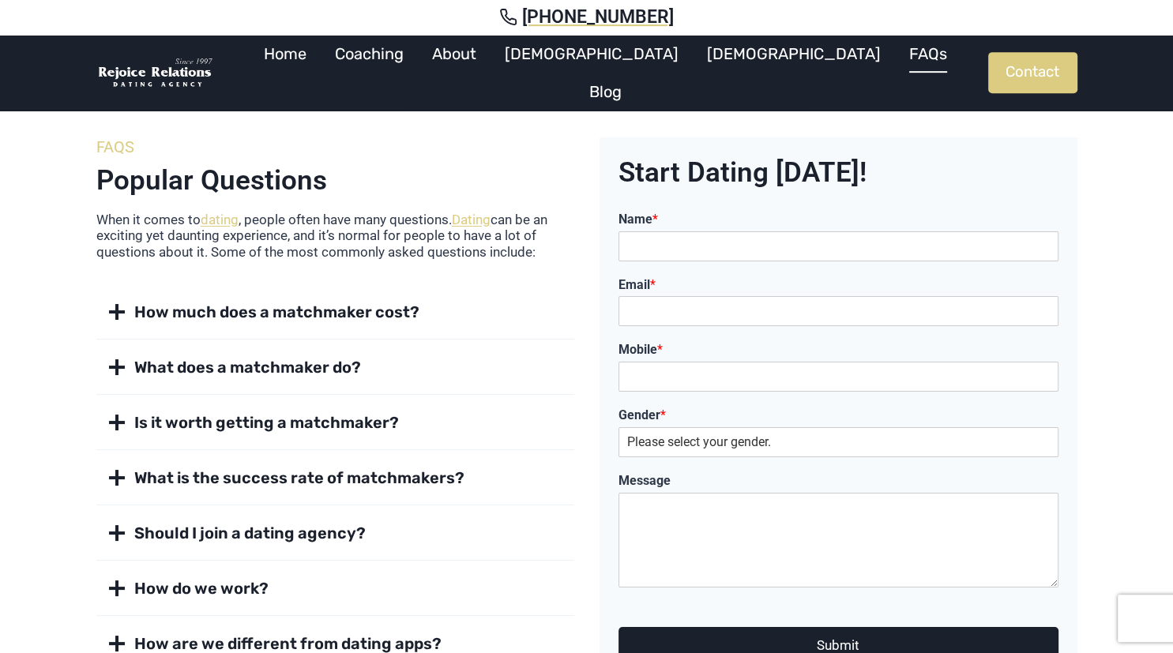
scroll to position [0, 0]
